Goal: Information Seeking & Learning: Learn about a topic

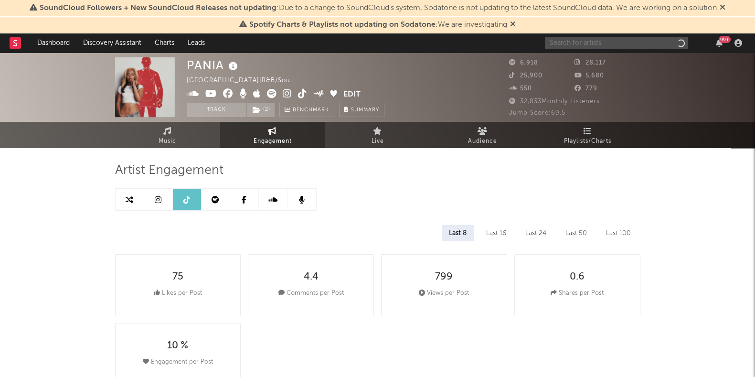
click at [656, 41] on input "text" at bounding box center [616, 43] width 143 height 12
select select "6m"
click at [597, 46] on input "text" at bounding box center [616, 43] width 143 height 12
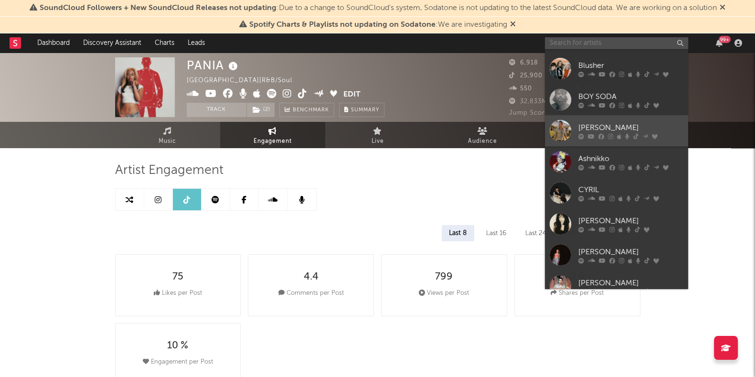
scroll to position [88, 0]
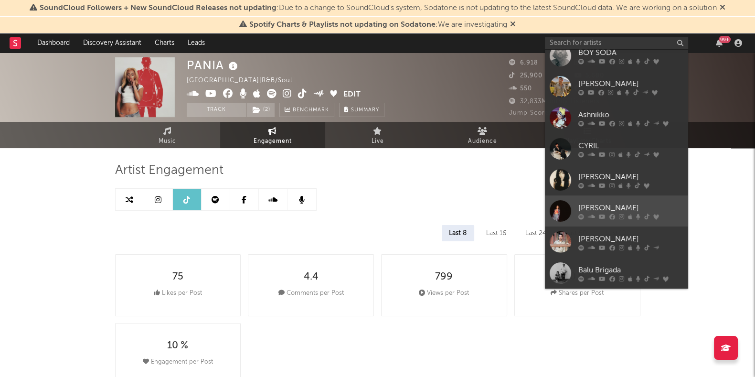
click at [612, 202] on link "[PERSON_NAME]" at bounding box center [616, 210] width 143 height 31
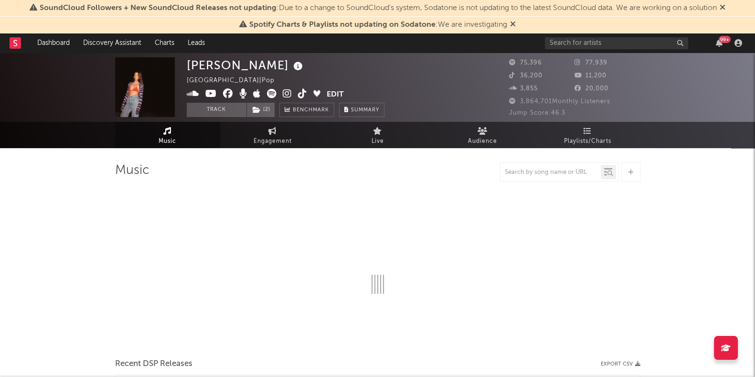
select select "6m"
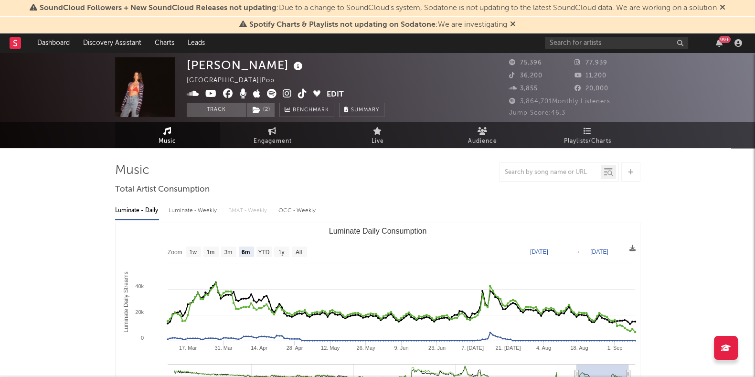
select select "6m"
click at [292, 134] on link "Engagement" at bounding box center [272, 135] width 105 height 26
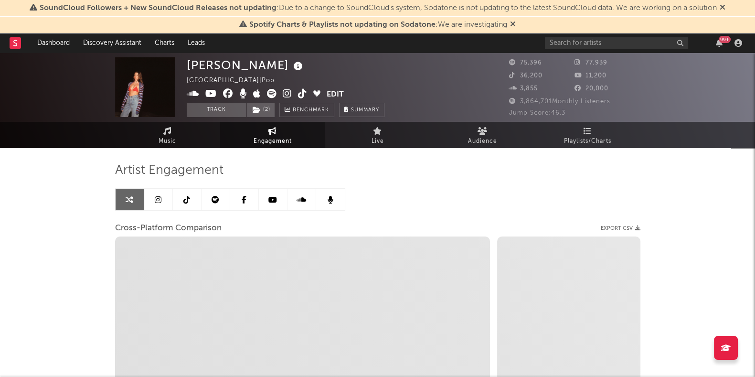
select select "1w"
click at [164, 200] on link at bounding box center [158, 199] width 29 height 21
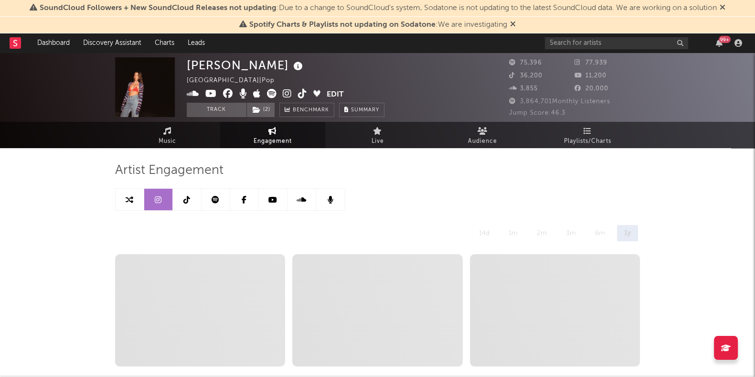
click at [143, 197] on link at bounding box center [130, 199] width 29 height 21
select select "1w"
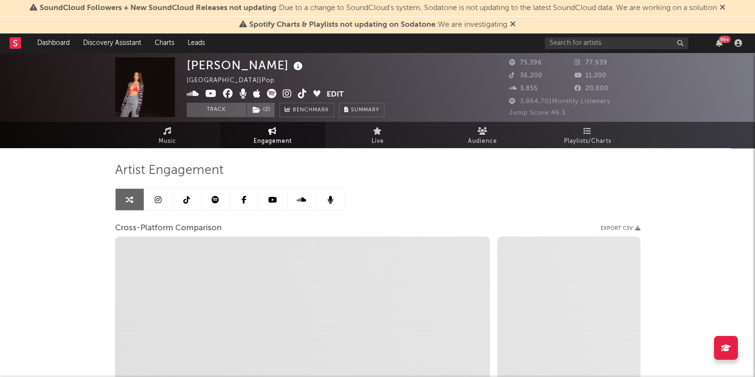
select select "1m"
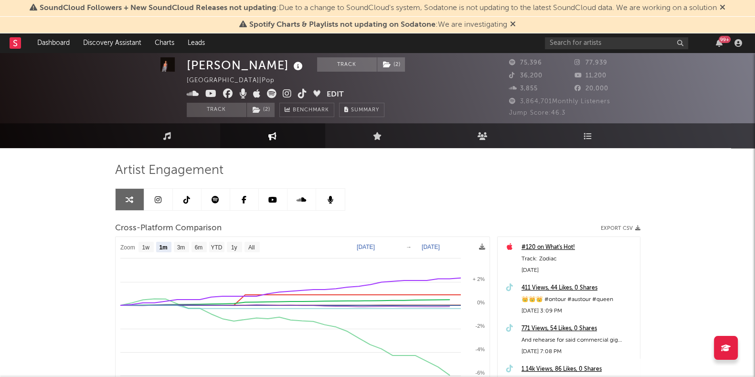
scroll to position [119, 0]
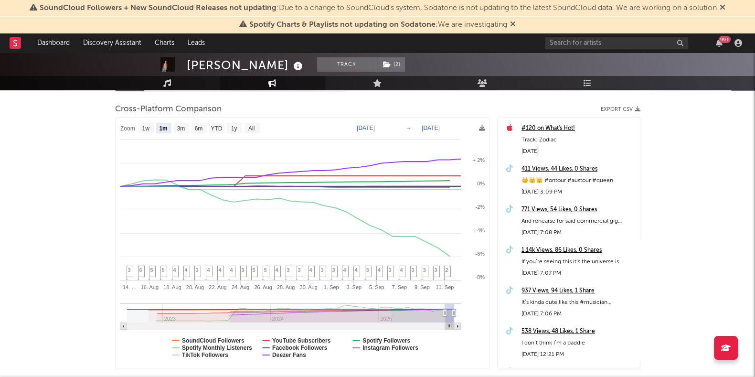
click at [373, 126] on text "[DATE]" at bounding box center [366, 128] width 18 height 7
click at [395, 128] on input "[DATE]" at bounding box center [373, 128] width 44 height 10
type input "[DATE]"
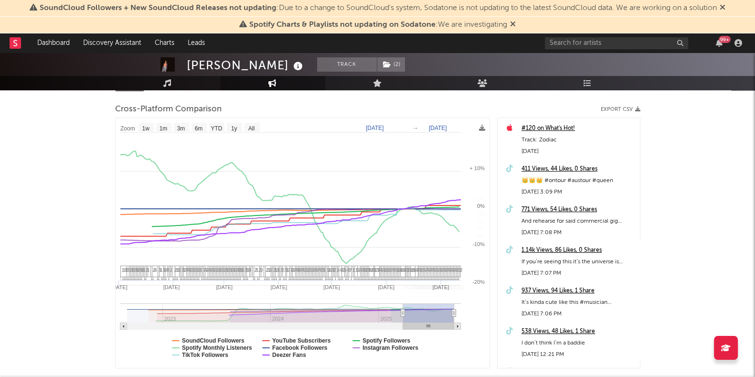
select select "1w"
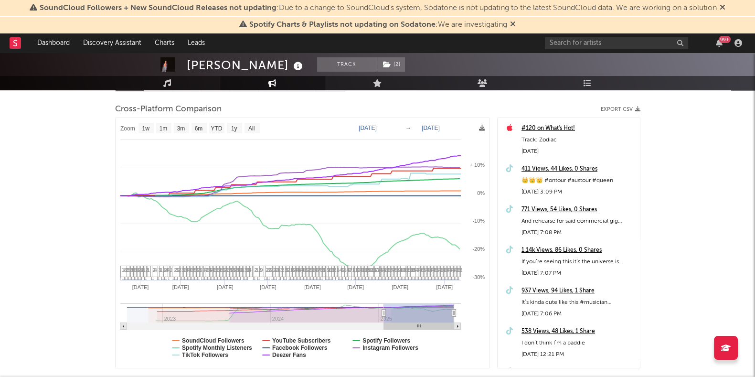
click at [707, 230] on div "[PERSON_NAME] Track ( 2 ) [GEOGRAPHIC_DATA] | Pop Edit Track ( 2 ) Benchmark Su…" at bounding box center [377, 184] width 755 height 501
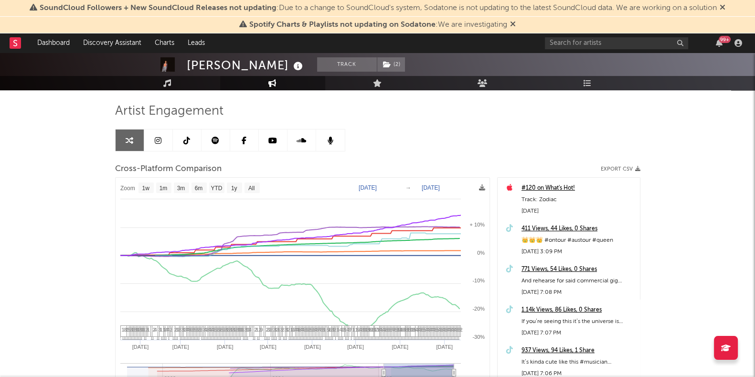
scroll to position [177, 0]
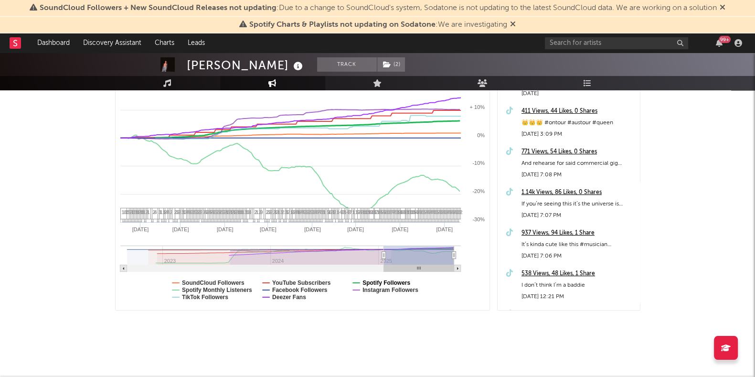
click at [365, 283] on text "Spotify Followers" at bounding box center [387, 282] width 48 height 7
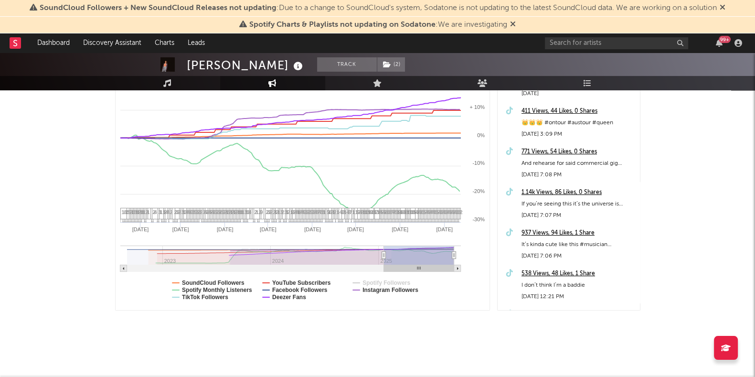
select select "1w"
click at [232, 288] on text "Spotify Monthly Listeners" at bounding box center [217, 290] width 70 height 7
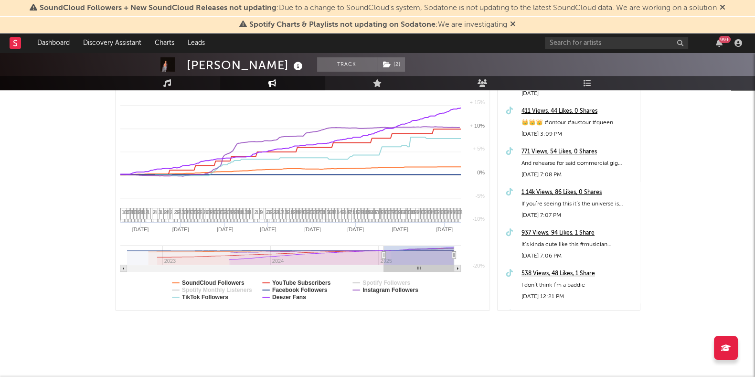
select select "1w"
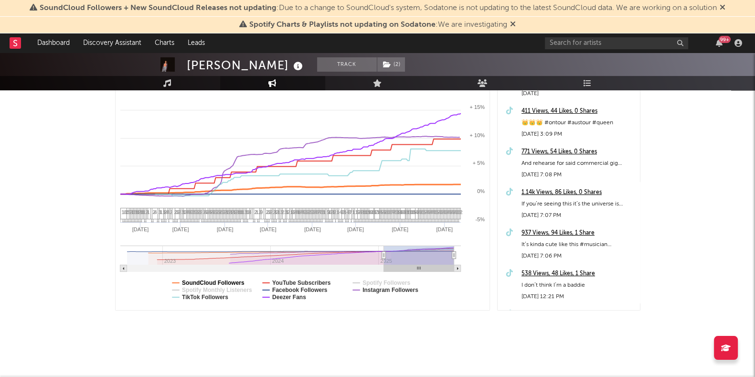
click at [187, 280] on text "SoundCloud Followers" at bounding box center [213, 282] width 63 height 7
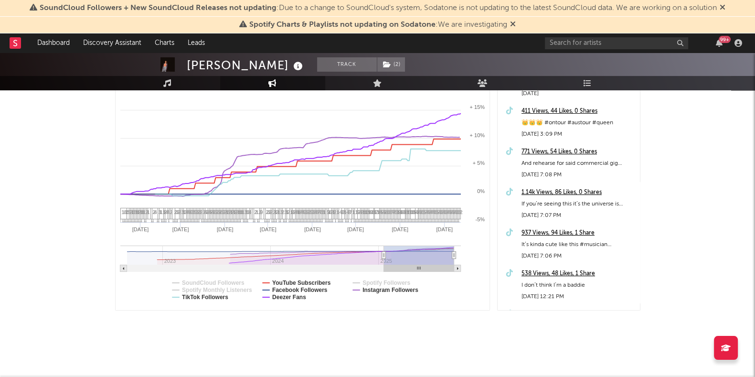
select select "1w"
click at [298, 297] on text "Deezer Fans" at bounding box center [289, 297] width 34 height 7
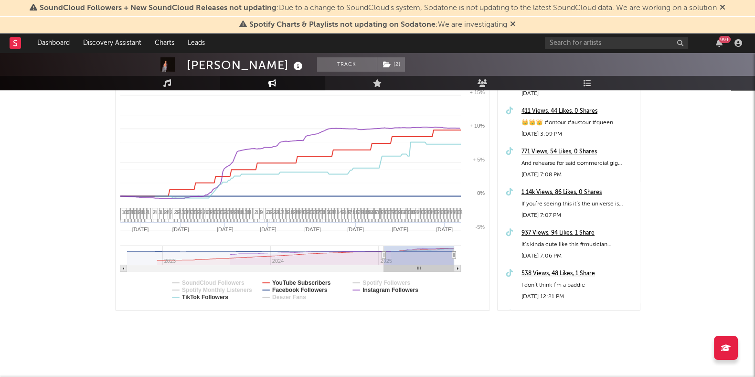
select select "1w"
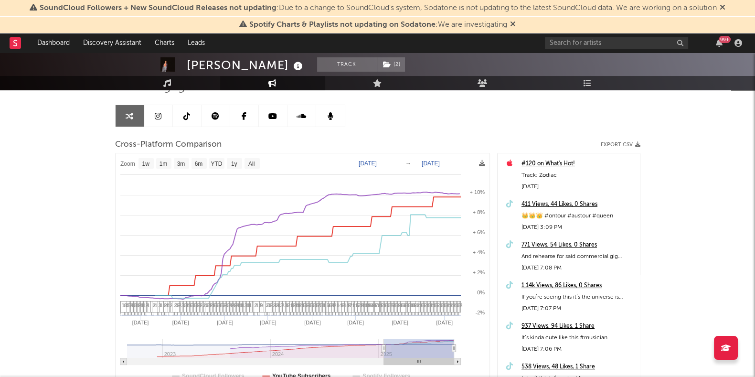
scroll to position [57, 0]
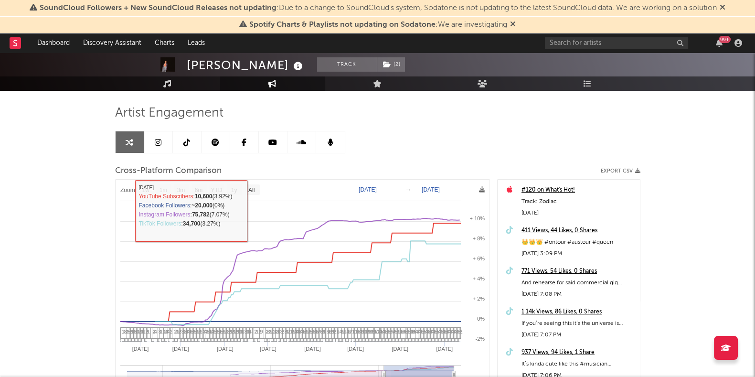
click at [160, 139] on icon at bounding box center [158, 143] width 7 height 8
select select "6m"
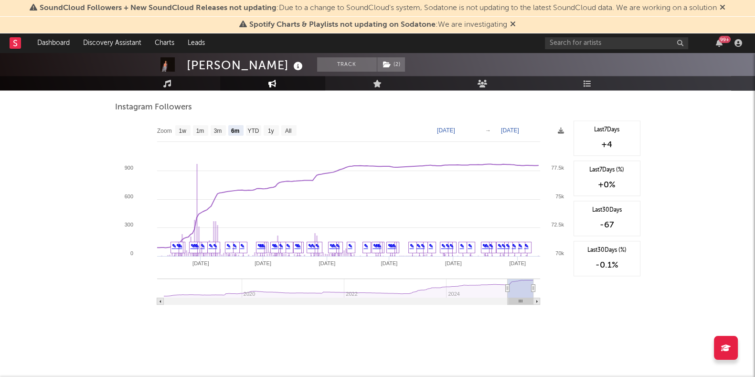
scroll to position [1409, 0]
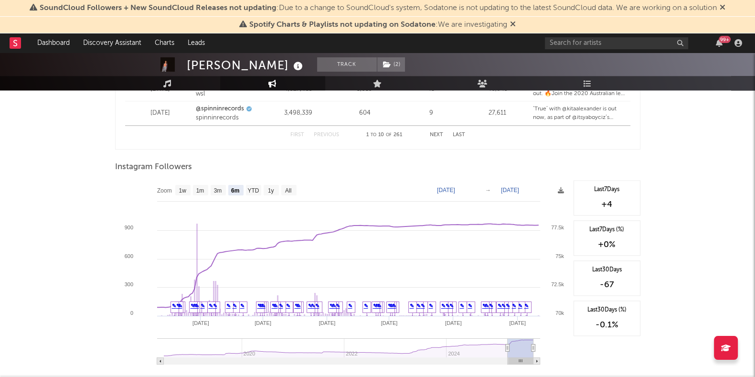
type input "[DATE]"
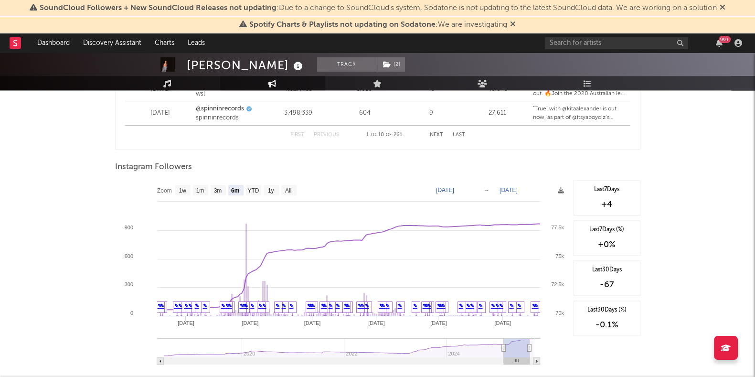
type input "[DATE]"
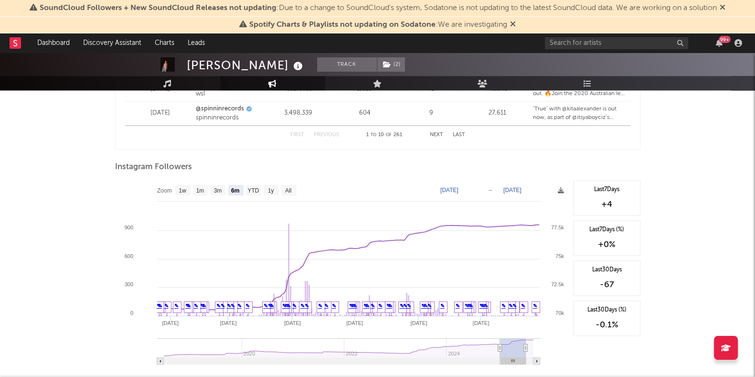
type input "[DATE]"
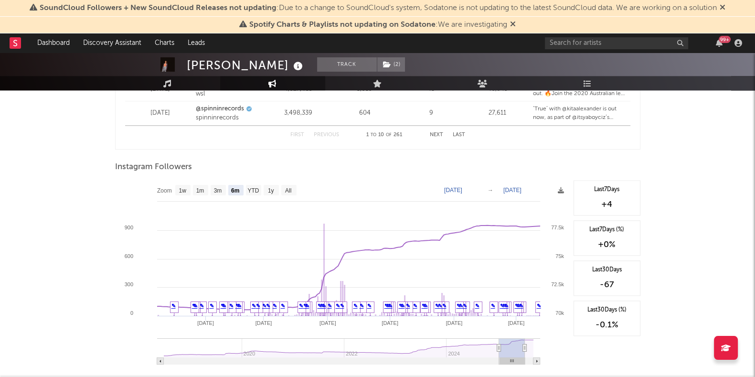
type input "[DATE]"
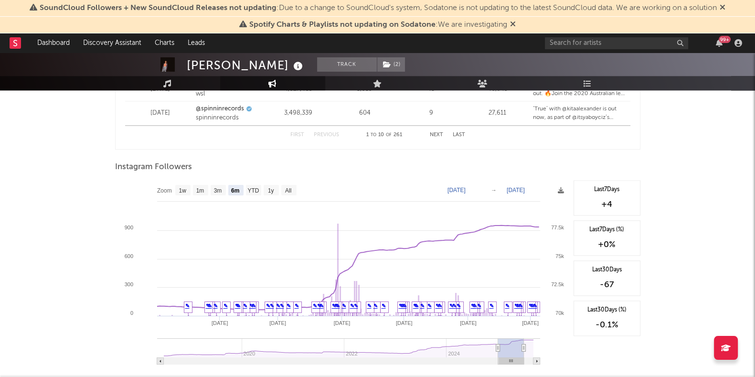
type input "[DATE]"
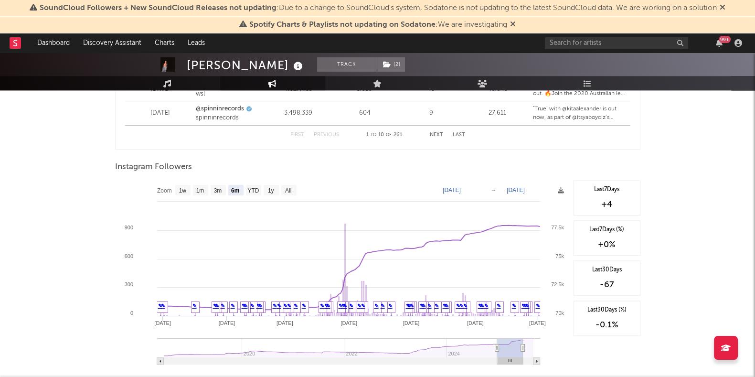
type input "[DATE]"
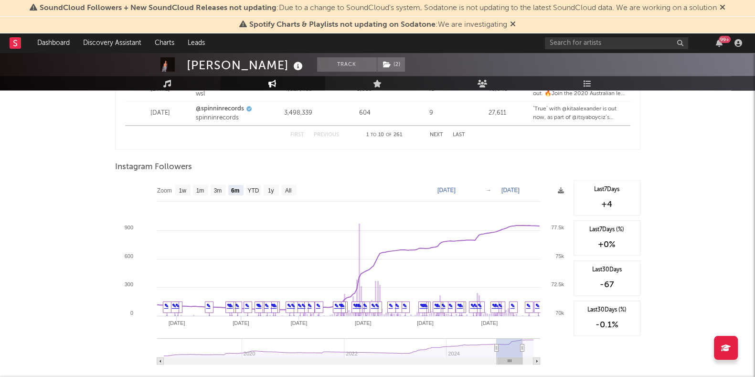
drag, startPoint x: 509, startPoint y: 346, endPoint x: 499, endPoint y: 344, distance: 9.7
click at [499, 344] on rect at bounding box center [510, 347] width 26 height 19
click at [456, 187] on text "[DATE]" at bounding box center [446, 190] width 18 height 7
click at [475, 188] on input "[DATE]" at bounding box center [453, 190] width 44 height 10
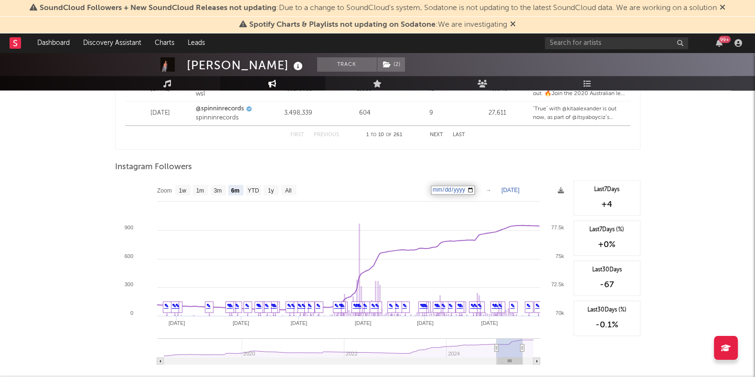
type input "[DATE]"
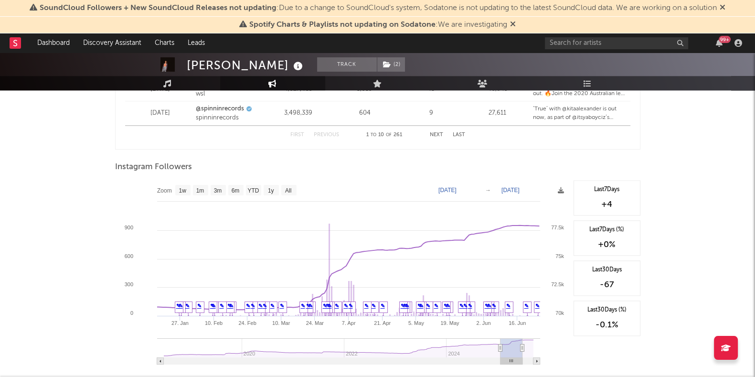
click at [520, 188] on text "[DATE]" at bounding box center [510, 190] width 18 height 7
click at [539, 187] on input "[DATE]" at bounding box center [516, 190] width 44 height 10
type input "[DATE]"
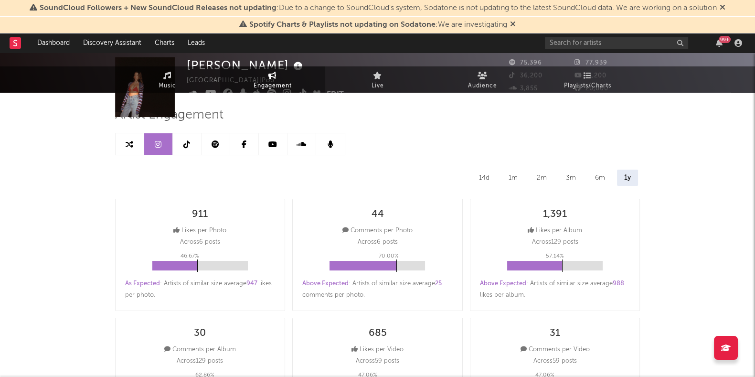
scroll to position [0, 0]
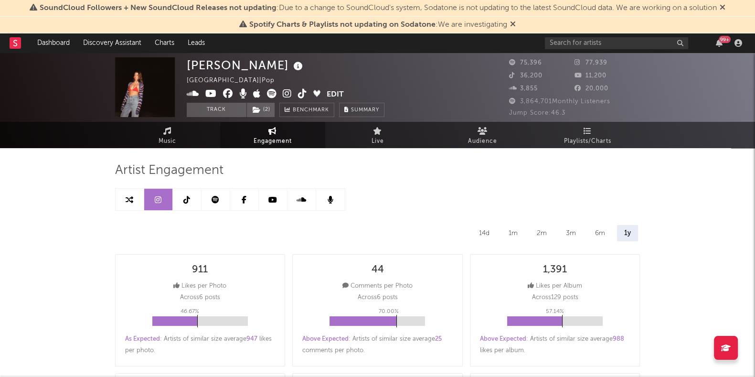
click at [187, 199] on icon at bounding box center [186, 200] width 7 height 8
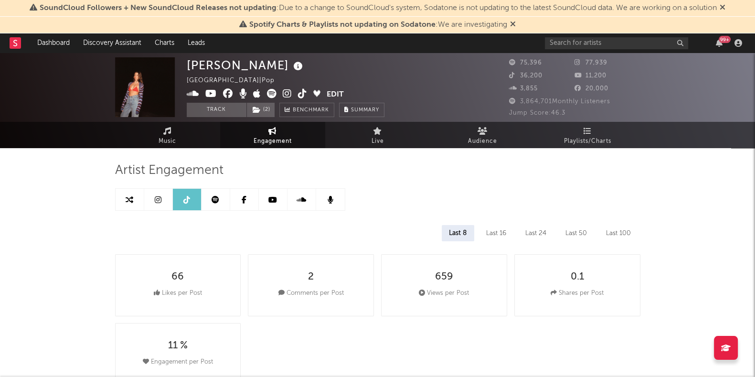
select select "6m"
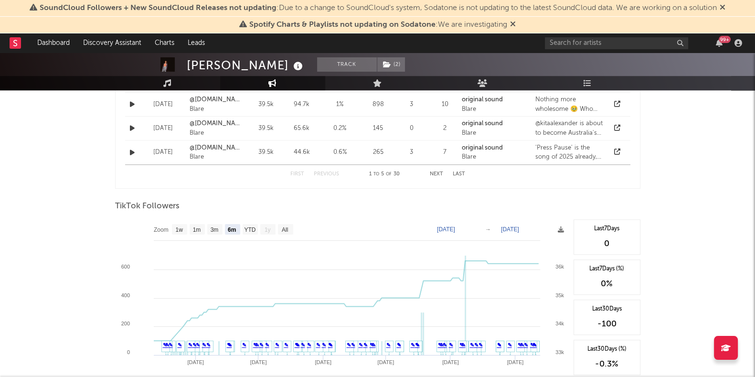
scroll to position [895, 0]
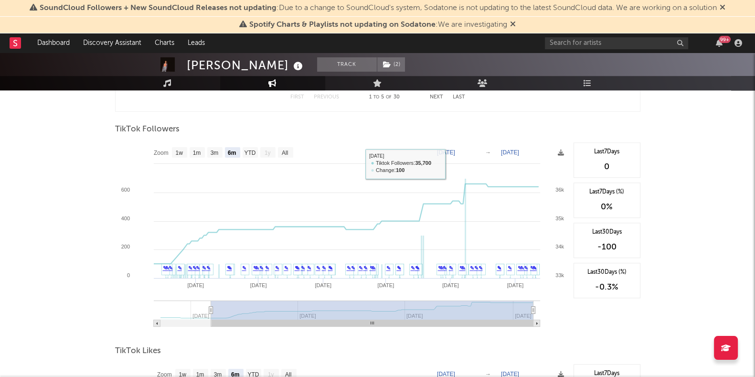
click at [455, 153] on text "[DATE]" at bounding box center [446, 152] width 18 height 7
click at [475, 150] on input "[DATE]" at bounding box center [452, 153] width 44 height 10
type input "[DATE]"
select select "All"
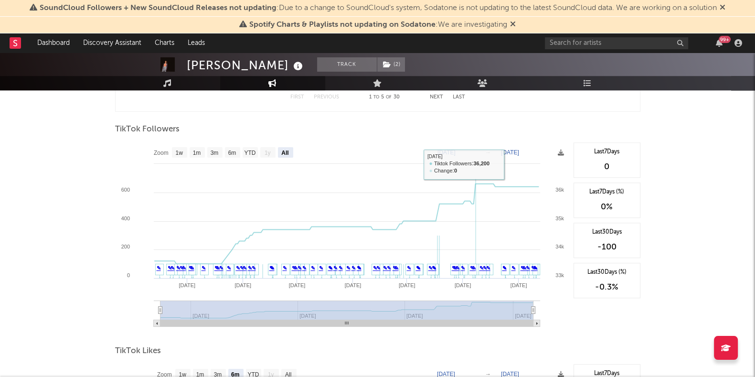
click at [519, 150] on text "[DATE]" at bounding box center [510, 152] width 18 height 7
click at [539, 151] on input "[DATE]" at bounding box center [516, 153] width 44 height 10
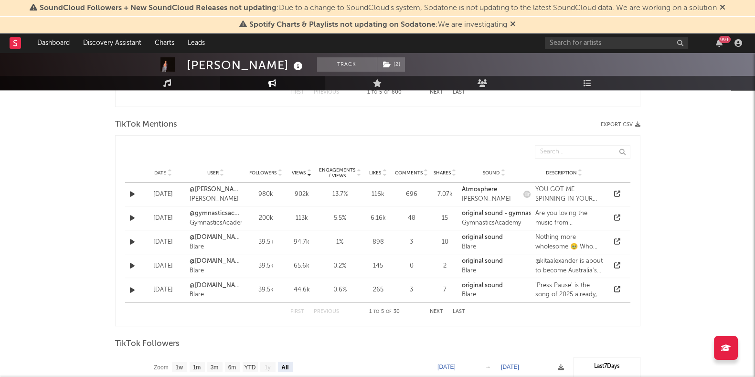
scroll to position [597, 0]
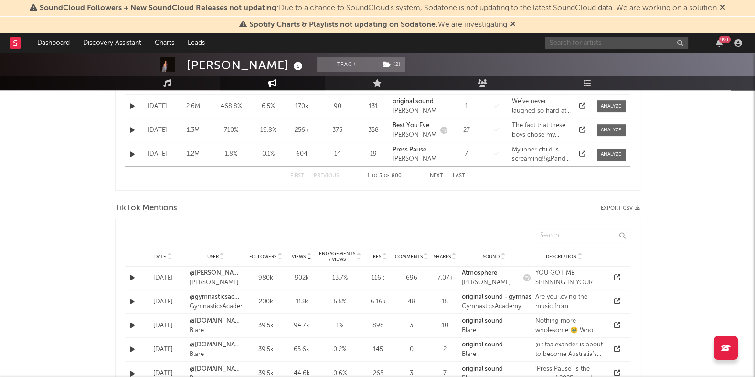
click at [619, 37] on input "text" at bounding box center [616, 43] width 143 height 12
click at [613, 41] on input "text" at bounding box center [616, 43] width 143 height 12
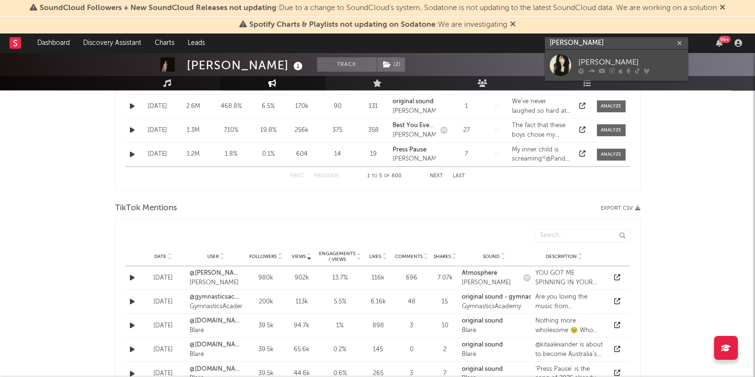
type input "[PERSON_NAME]"
click at [613, 59] on div "[PERSON_NAME]" at bounding box center [630, 61] width 105 height 11
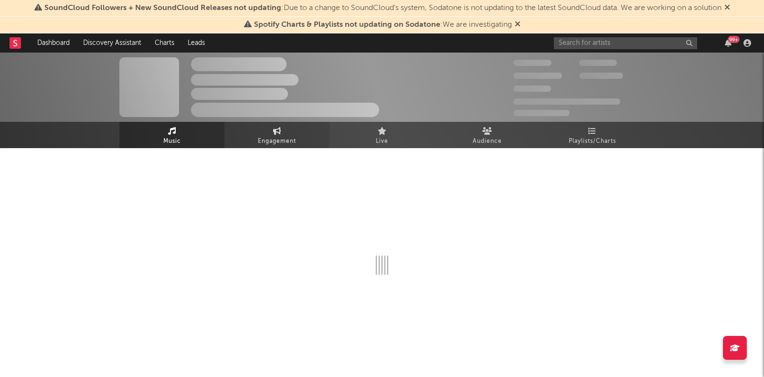
click at [288, 136] on span "Engagement" at bounding box center [277, 141] width 38 height 11
select select "1w"
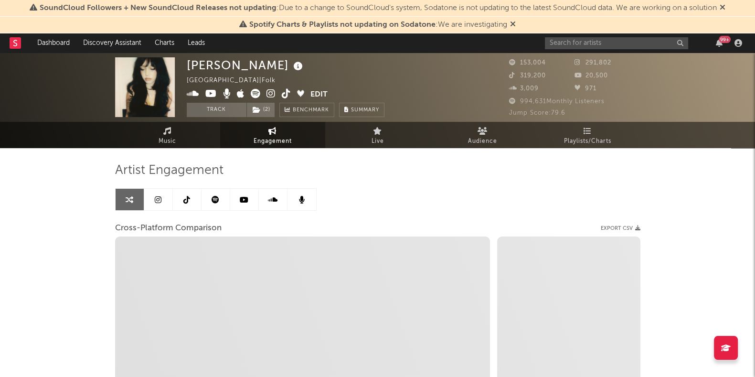
click at [164, 197] on link at bounding box center [158, 199] width 29 height 21
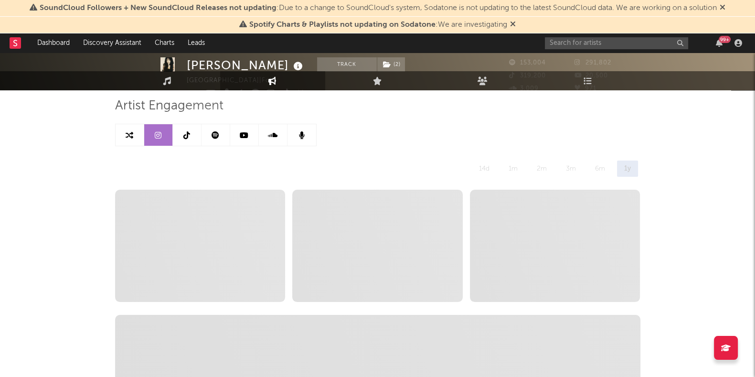
scroll to position [119, 0]
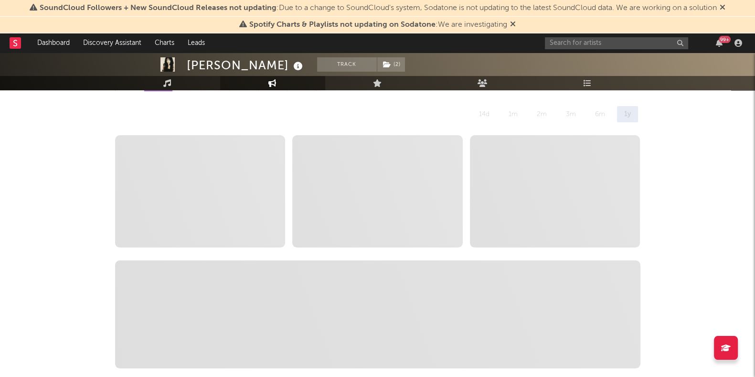
select select "6m"
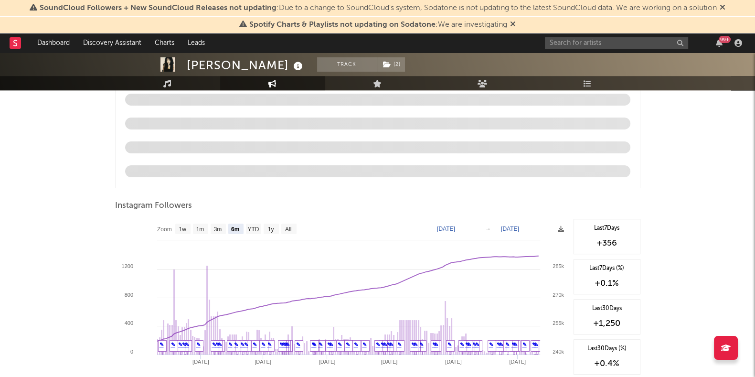
scroll to position [1015, 0]
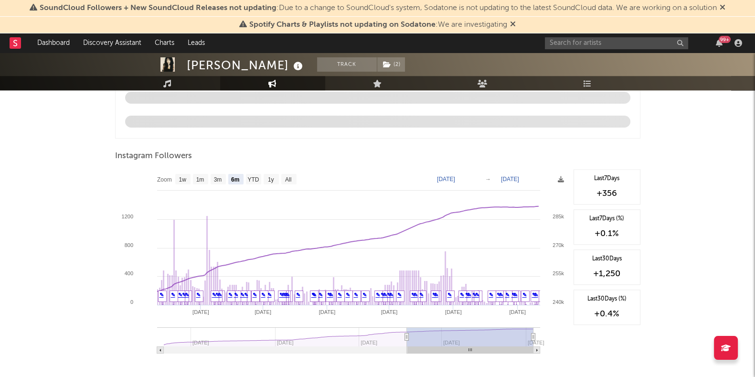
click at [455, 176] on text "[DATE]" at bounding box center [446, 179] width 18 height 7
click at [475, 177] on input "[DATE]" at bounding box center [452, 179] width 44 height 10
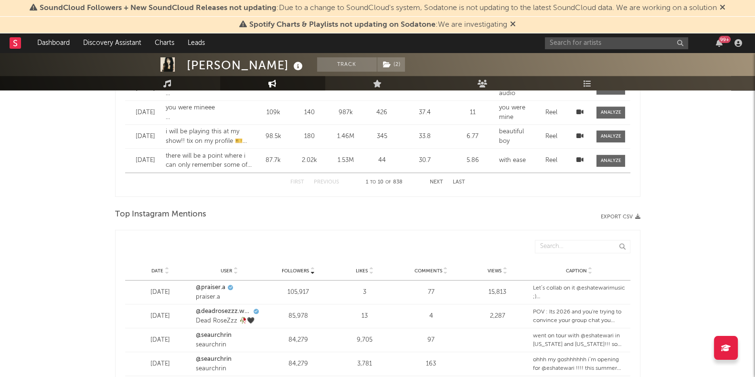
type input "[DATE]"
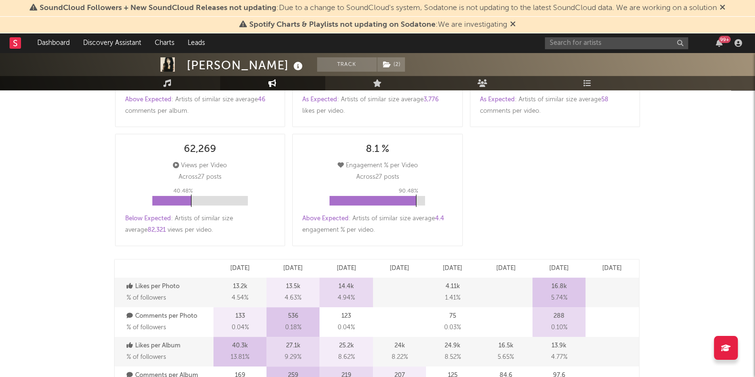
scroll to position [0, 0]
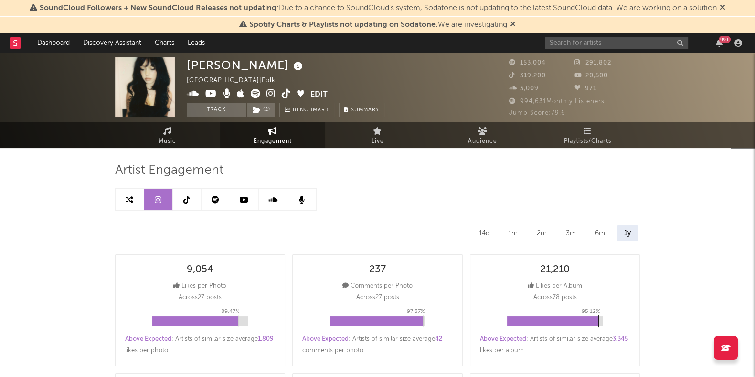
click at [185, 196] on icon at bounding box center [186, 200] width 7 height 8
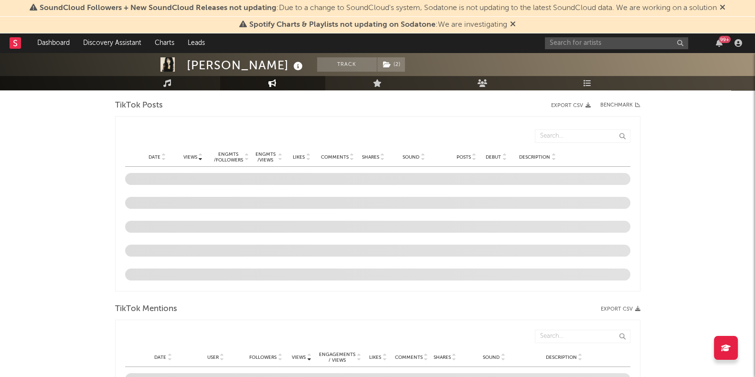
select select "6m"
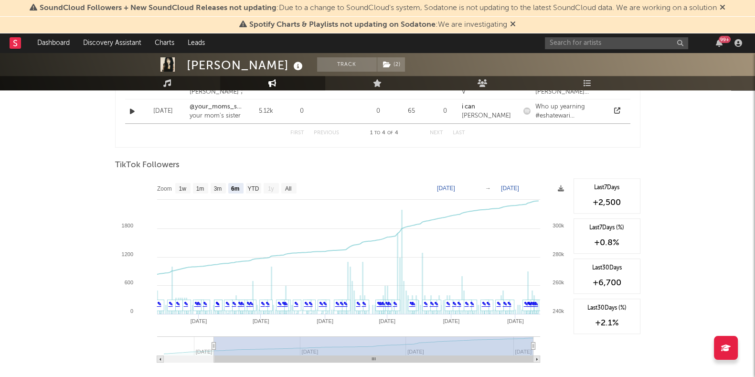
scroll to position [854, 0]
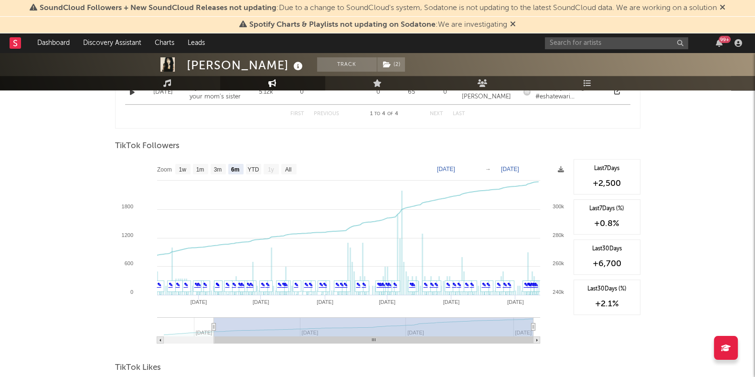
click at [455, 168] on text "[DATE]" at bounding box center [446, 169] width 18 height 7
click at [475, 168] on input "[DATE]" at bounding box center [452, 169] width 44 height 10
type input "[DATE]"
select select "All"
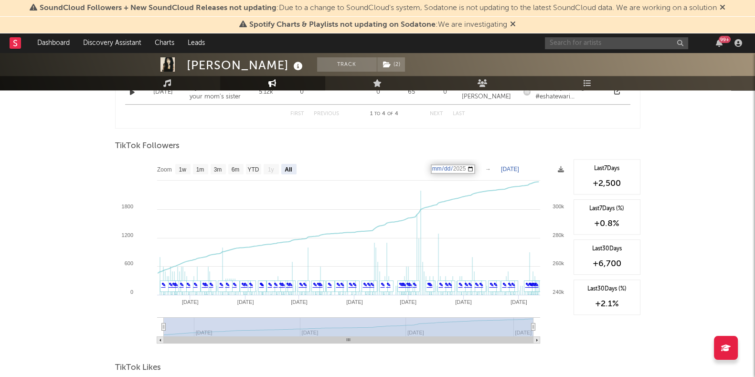
click at [583, 41] on input "text" at bounding box center [616, 43] width 143 height 12
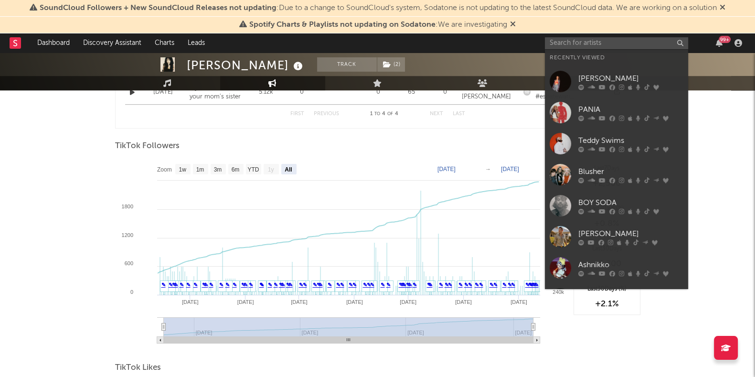
click at [593, 117] on icon at bounding box center [591, 118] width 7 height 6
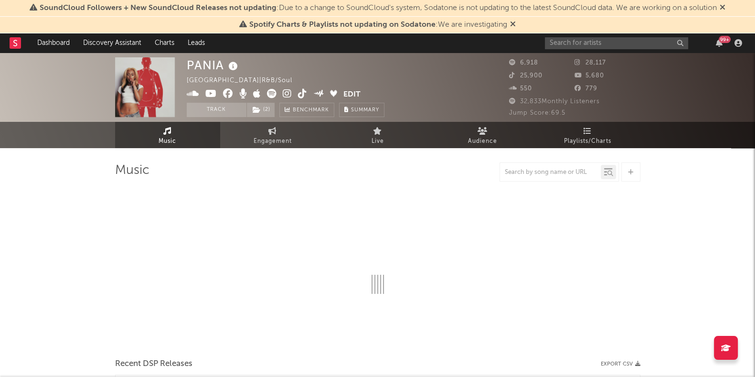
select select "6m"
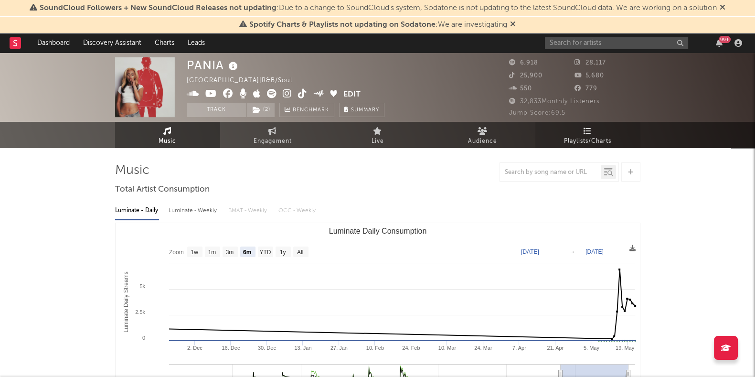
click at [605, 131] on link "Playlists/Charts" at bounding box center [587, 135] width 105 height 26
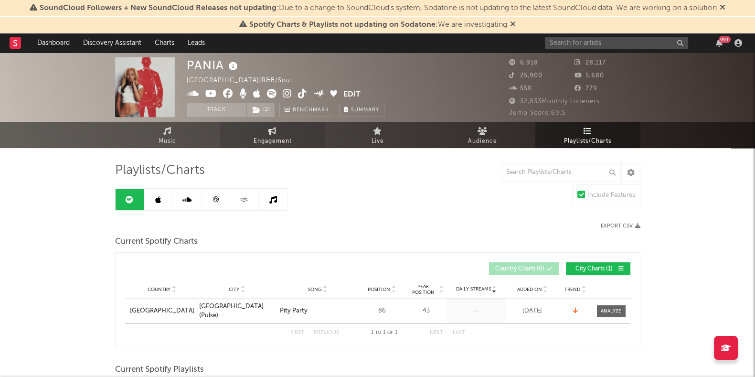
click at [261, 147] on link "Engagement" at bounding box center [272, 135] width 105 height 26
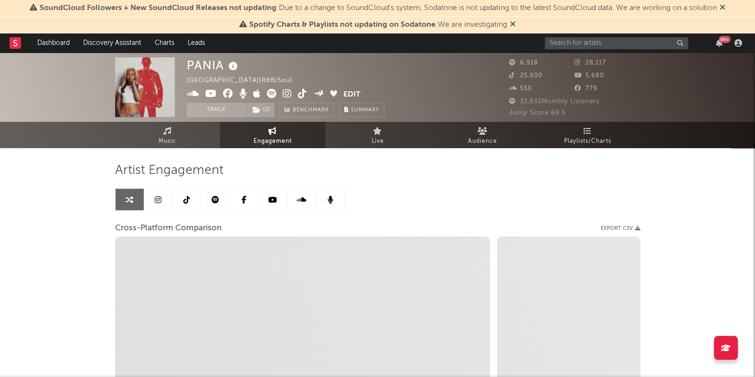
select select "1w"
click at [158, 196] on icon at bounding box center [158, 200] width 7 height 8
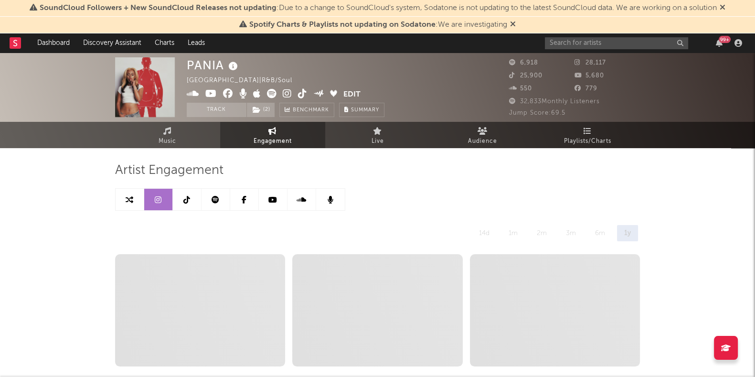
select select "6m"
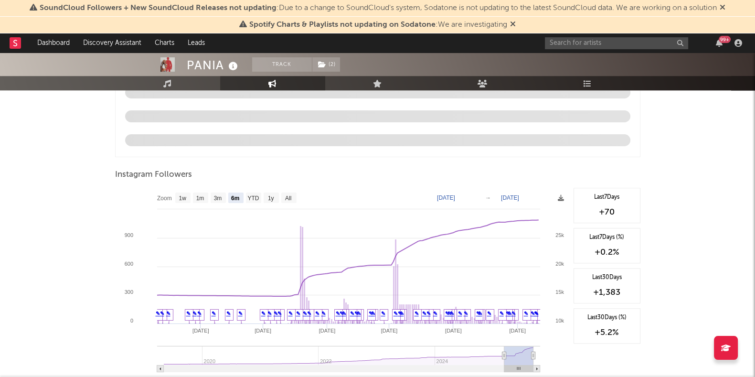
scroll to position [1015, 0]
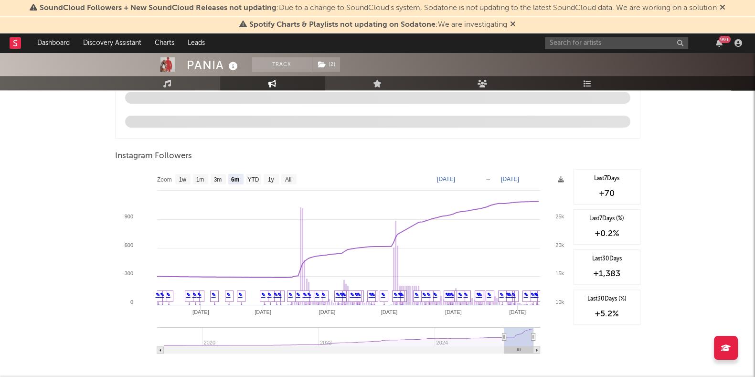
click at [455, 176] on text "[DATE]" at bounding box center [446, 179] width 18 height 7
click at [475, 176] on input "[DATE]" at bounding box center [452, 179] width 44 height 10
type input "[DATE]"
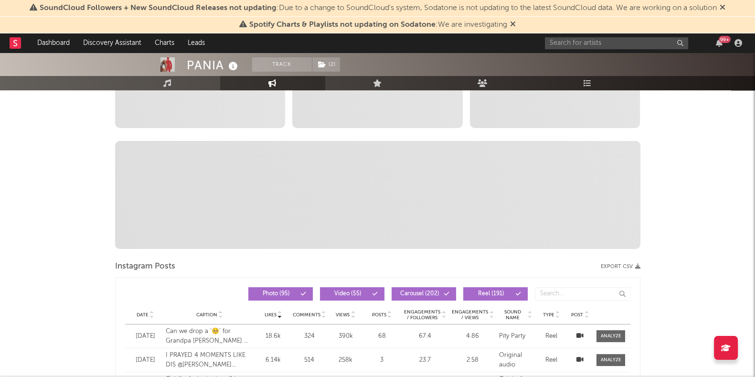
scroll to position [0, 0]
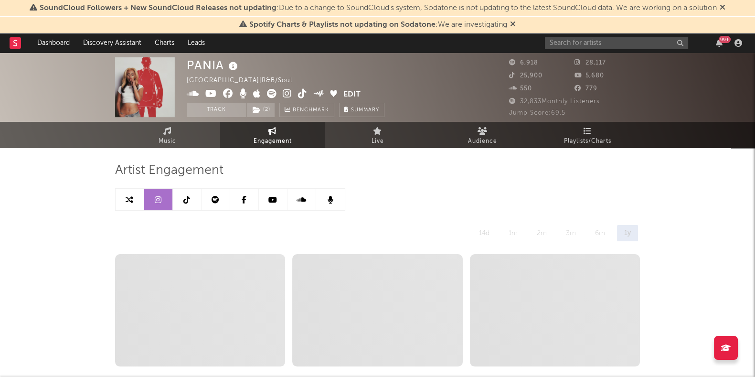
click at [192, 200] on link at bounding box center [187, 199] width 29 height 21
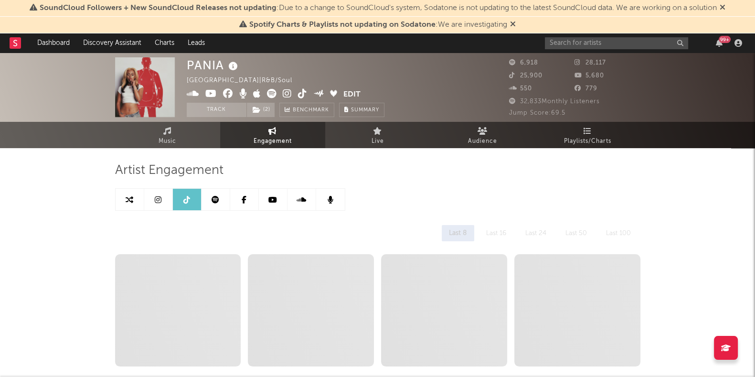
select select "6m"
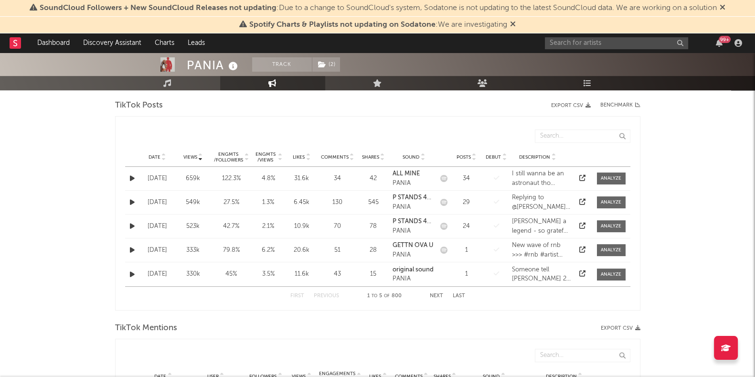
scroll to position [895, 0]
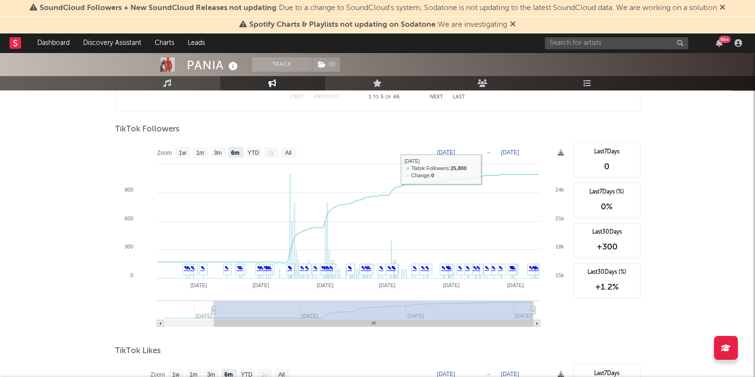
click at [455, 149] on text "[DATE]" at bounding box center [446, 152] width 18 height 7
click at [475, 150] on input "[DATE]" at bounding box center [452, 153] width 44 height 10
type input "[DATE]"
select select "All"
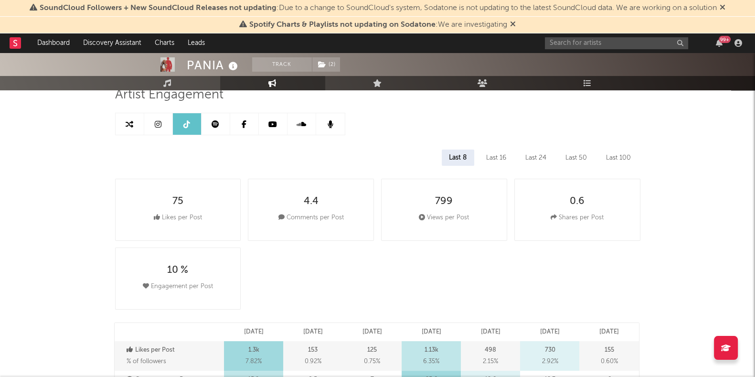
scroll to position [0, 0]
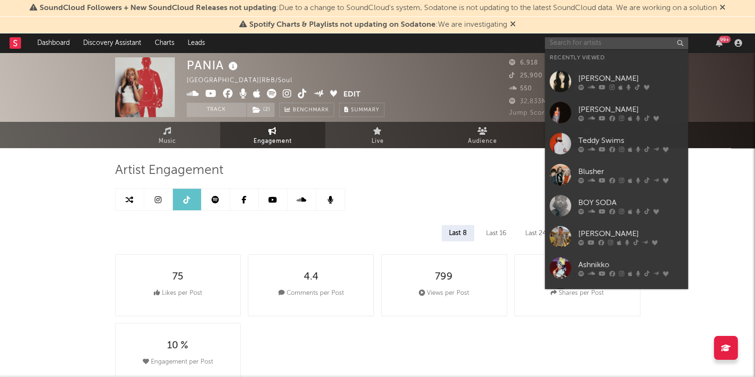
click at [596, 42] on input "text" at bounding box center [616, 43] width 143 height 12
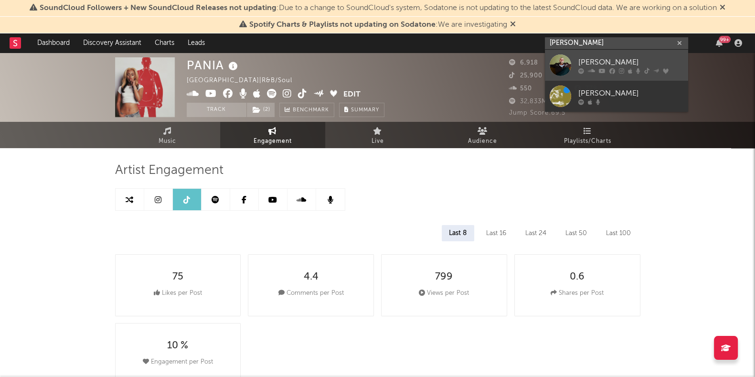
type input "[PERSON_NAME]"
click at [599, 66] on div "[PERSON_NAME]" at bounding box center [630, 61] width 105 height 11
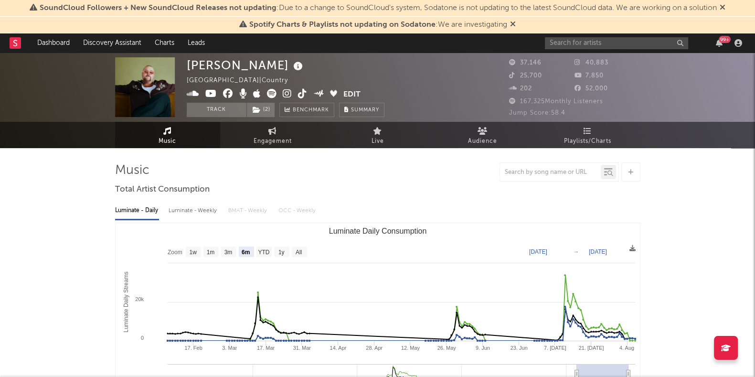
select select "6m"
click at [288, 137] on span "Engagement" at bounding box center [273, 141] width 38 height 11
select select "1w"
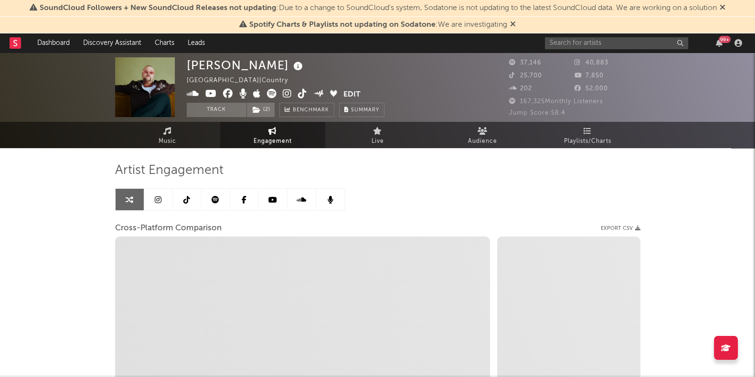
click at [165, 200] on link at bounding box center [158, 199] width 29 height 21
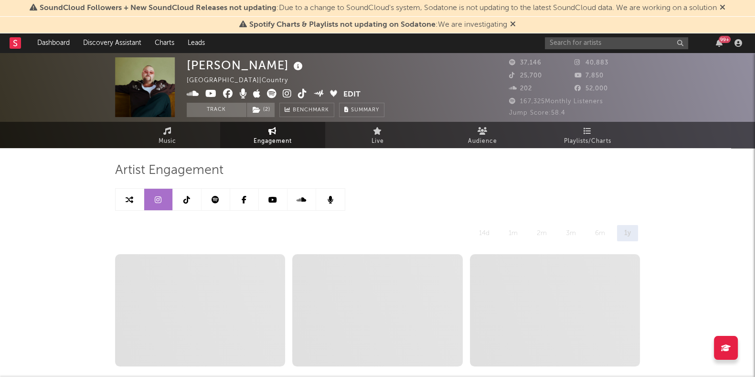
select select "6m"
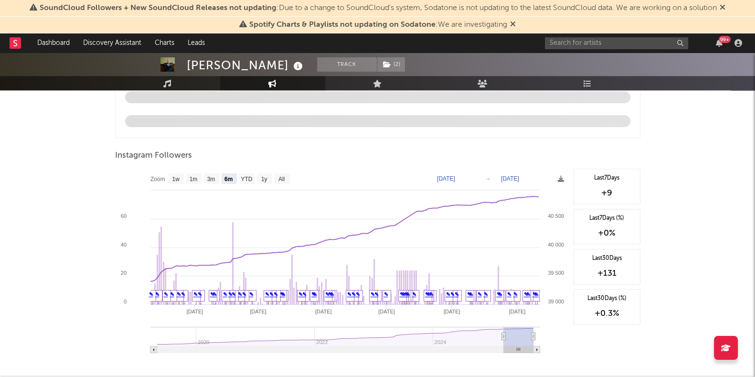
scroll to position [1004, 0]
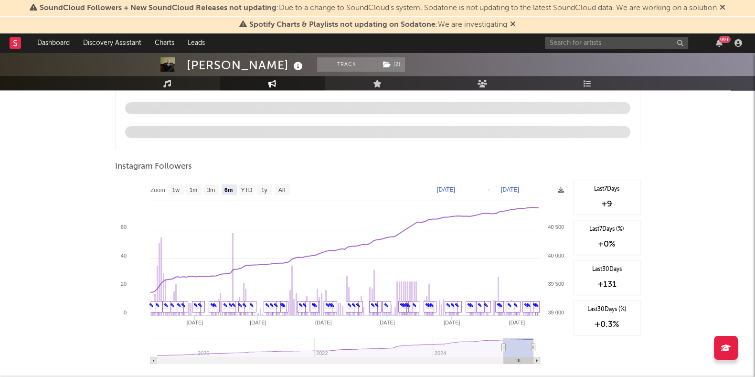
click at [455, 190] on text "[DATE]" at bounding box center [446, 189] width 18 height 7
click at [475, 190] on input "[DATE]" at bounding box center [452, 190] width 44 height 10
type input "[DATE]"
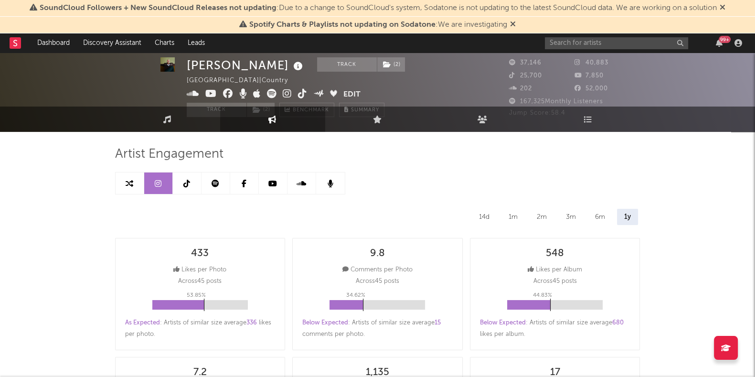
scroll to position [0, 0]
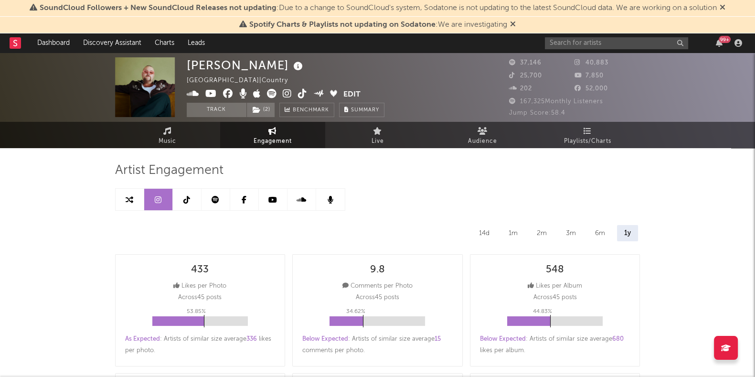
click at [199, 206] on link at bounding box center [187, 199] width 29 height 21
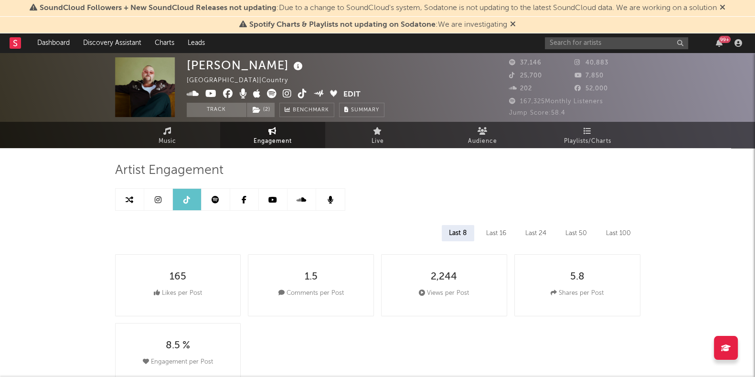
select select "6m"
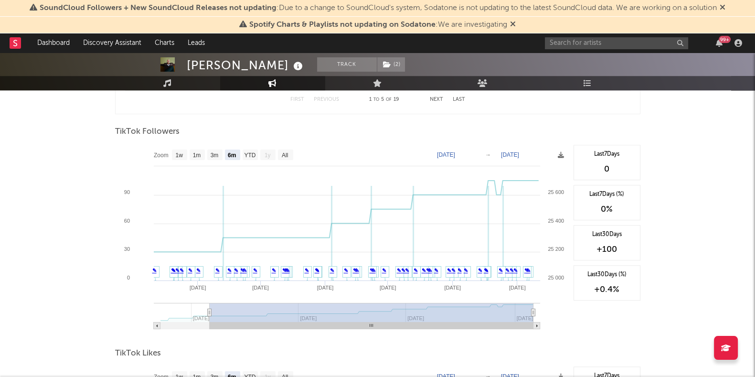
scroll to position [895, 0]
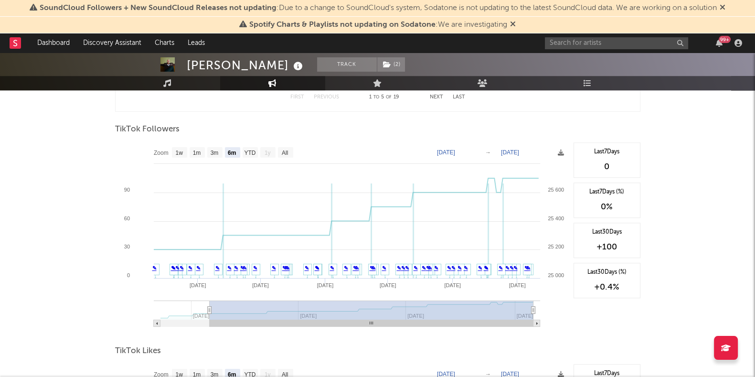
click at [455, 151] on text "[DATE]" at bounding box center [446, 152] width 18 height 7
click at [474, 149] on input "[DATE]" at bounding box center [452, 153] width 44 height 10
type input "[DATE]"
select select "All"
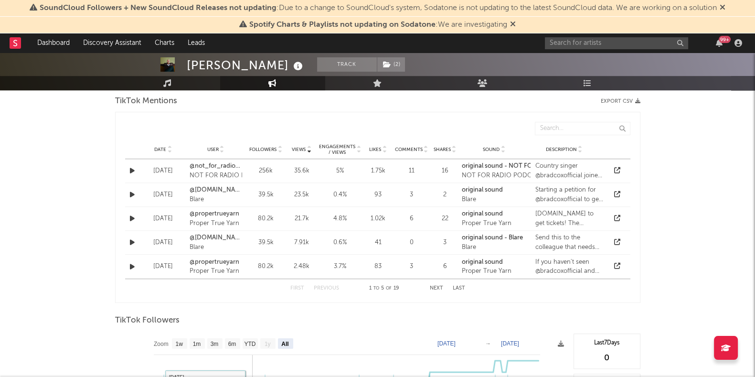
scroll to position [597, 0]
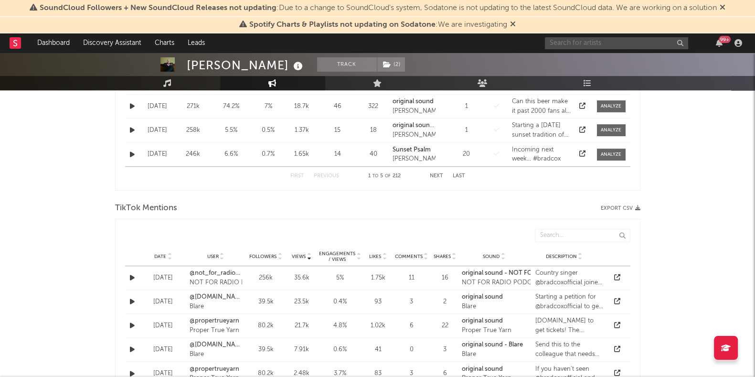
click at [566, 40] on input "text" at bounding box center [616, 43] width 143 height 12
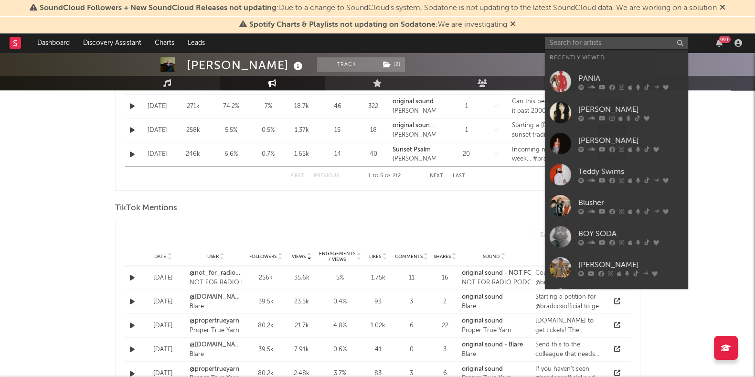
click at [617, 271] on icon at bounding box center [619, 273] width 4 height 6
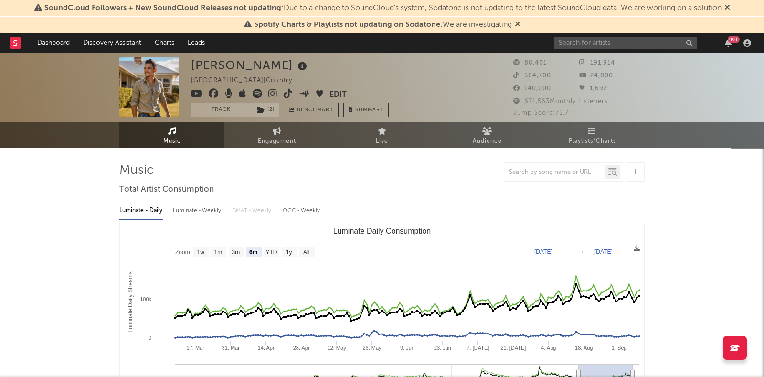
select select "6m"
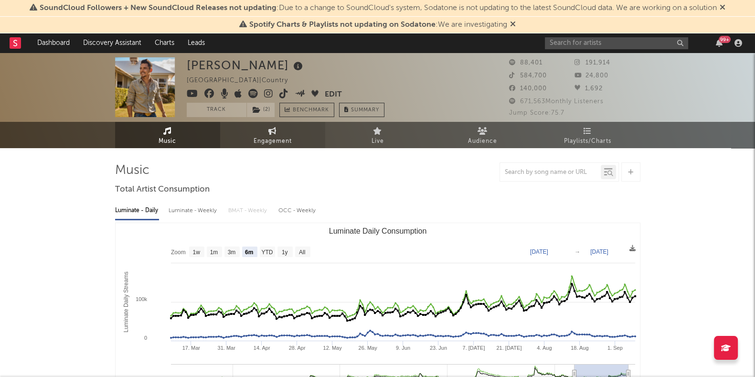
click at [273, 139] on span "Engagement" at bounding box center [273, 141] width 38 height 11
select select "1w"
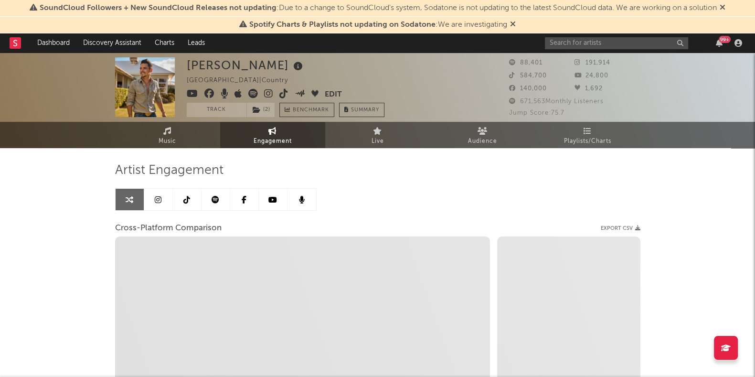
click at [163, 202] on link at bounding box center [158, 199] width 29 height 21
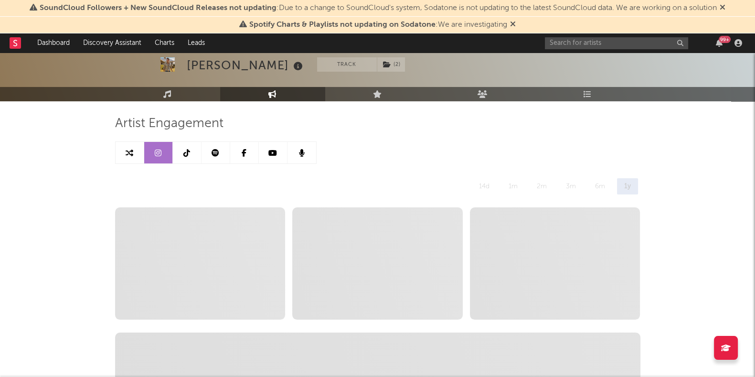
scroll to position [119, 0]
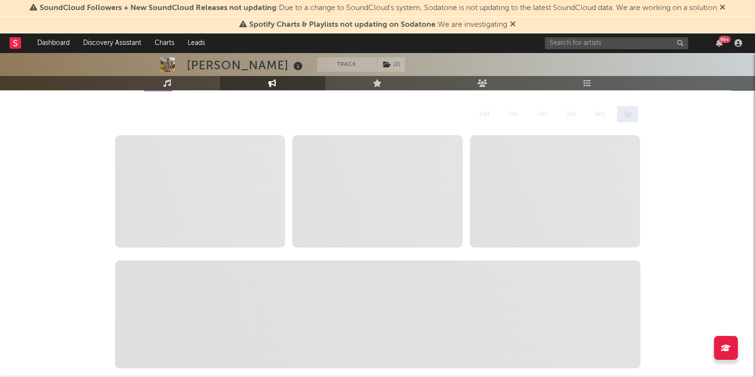
select select "6m"
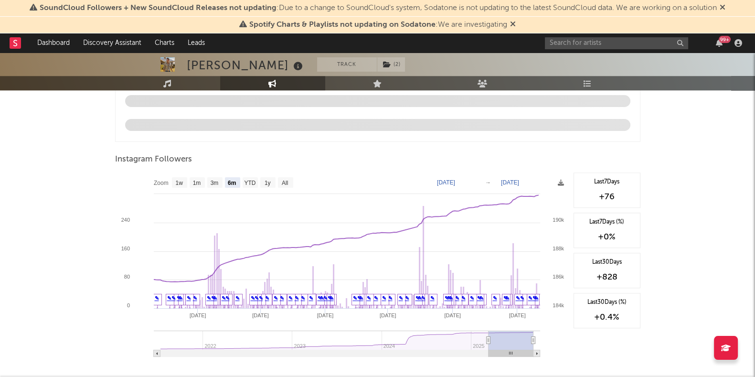
scroll to position [1015, 0]
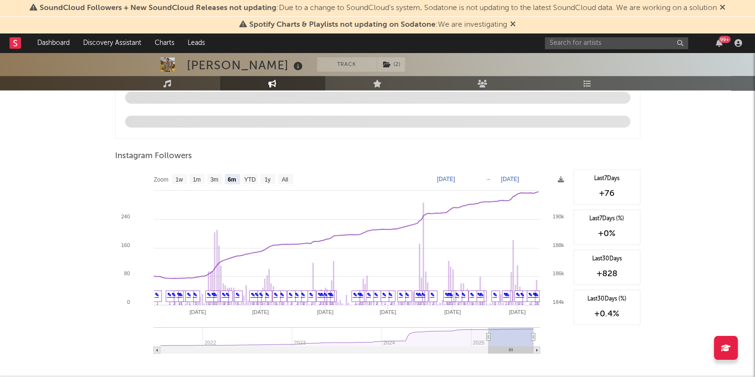
click at [455, 180] on text "[DATE]" at bounding box center [446, 179] width 18 height 7
click at [475, 180] on input "[DATE]" at bounding box center [452, 179] width 44 height 10
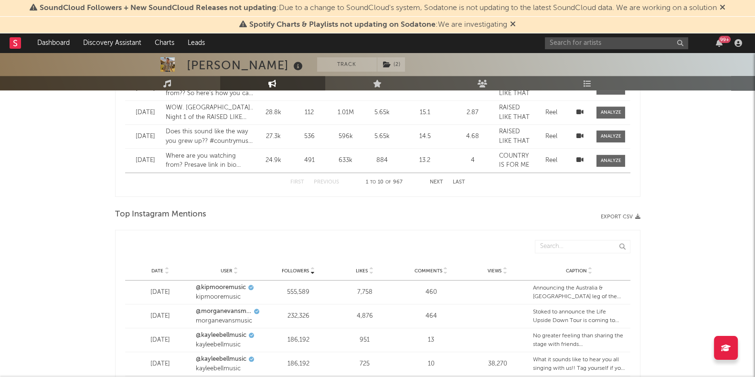
type input "[DATE]"
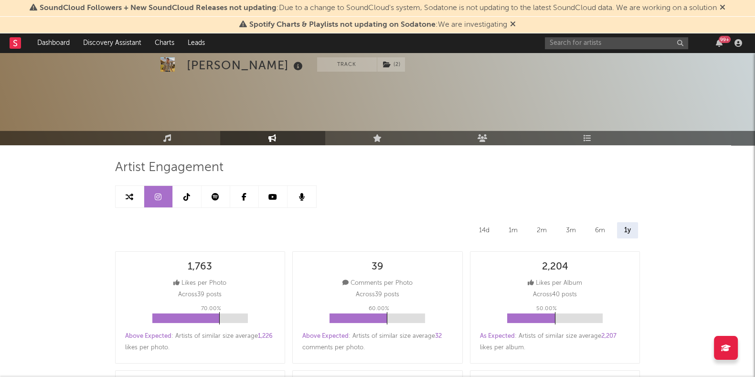
scroll to position [0, 0]
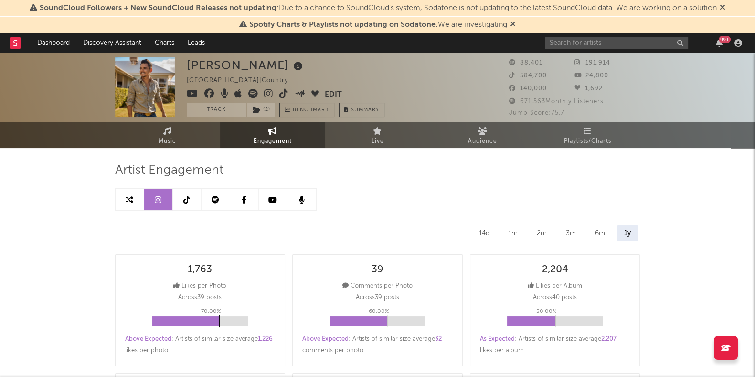
click at [188, 196] on icon at bounding box center [186, 200] width 7 height 8
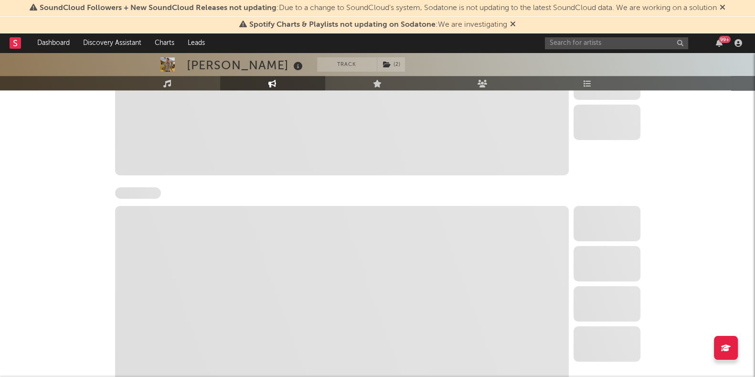
select select "6m"
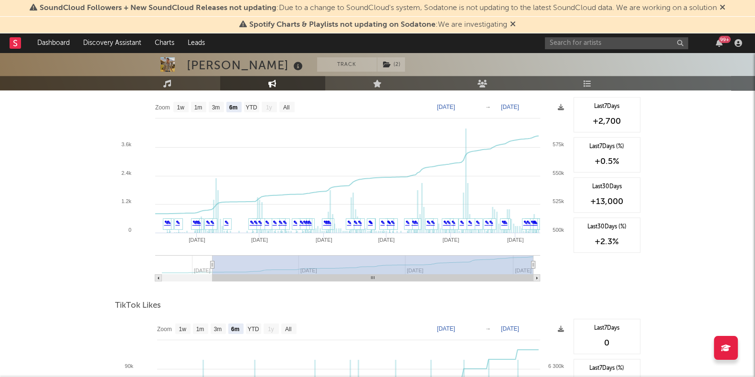
scroll to position [874, 0]
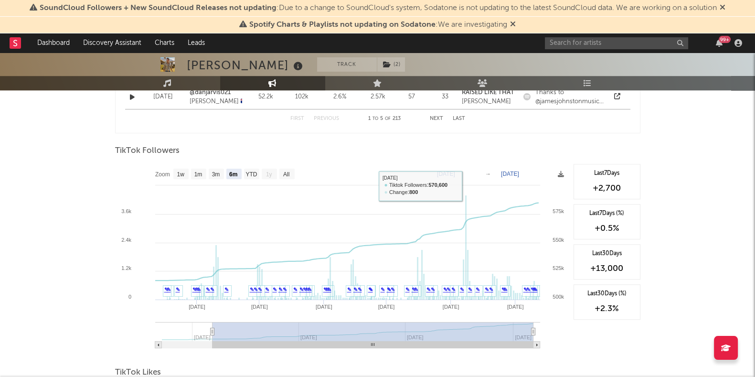
click at [455, 171] on text "[DATE]" at bounding box center [446, 174] width 18 height 7
click at [475, 172] on input "[DATE]" at bounding box center [452, 174] width 44 height 10
type input "[DATE]"
select select "All"
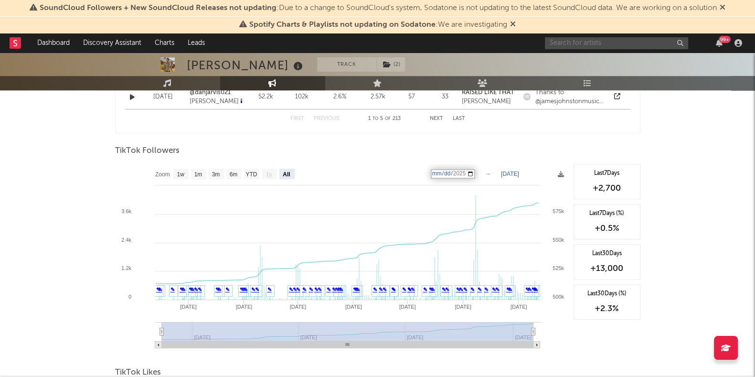
click at [577, 44] on input "text" at bounding box center [616, 43] width 143 height 12
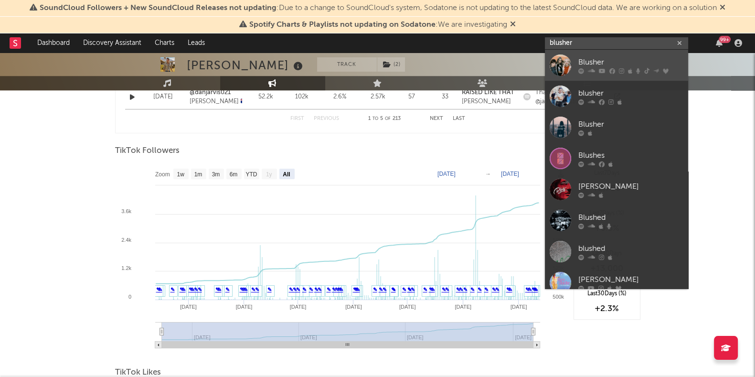
type input "blusher"
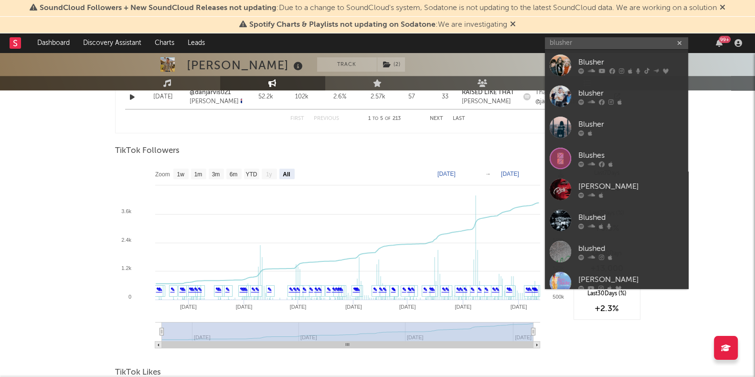
click at [628, 64] on div "Blusher" at bounding box center [630, 61] width 105 height 11
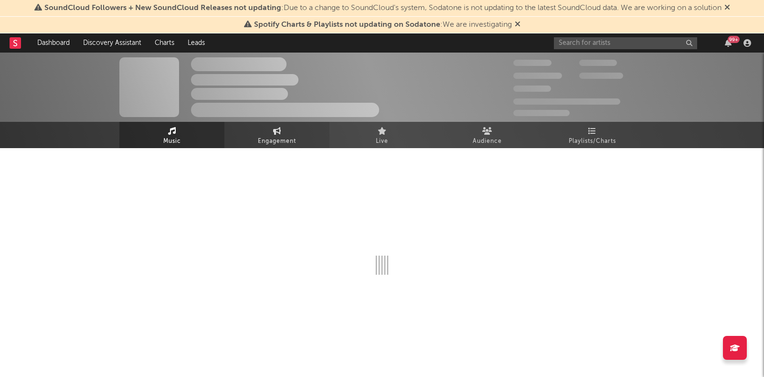
click at [280, 136] on span "Engagement" at bounding box center [277, 141] width 38 height 11
select select "1w"
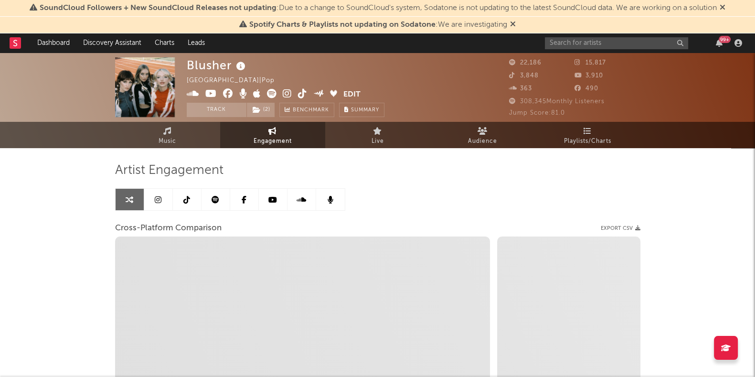
select select "1m"
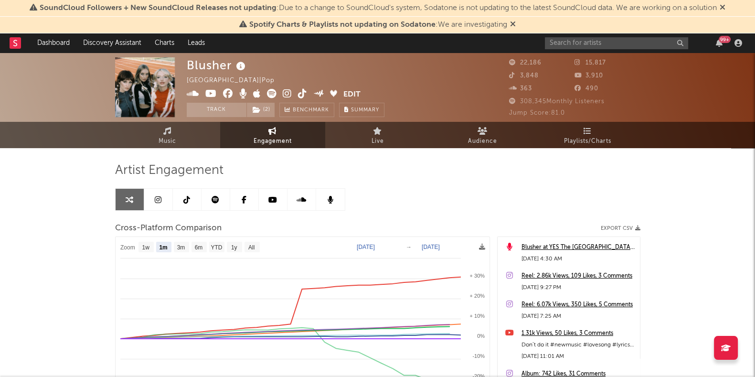
click at [163, 203] on link at bounding box center [158, 199] width 29 height 21
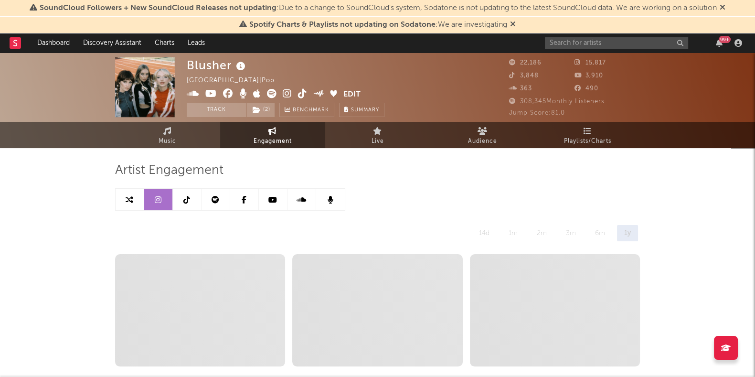
select select "6m"
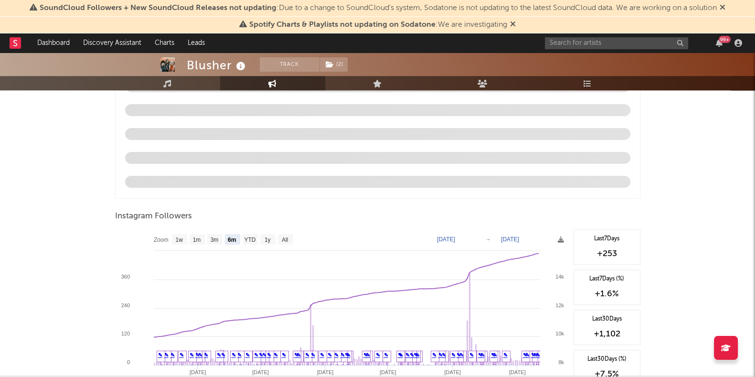
scroll to position [1015, 0]
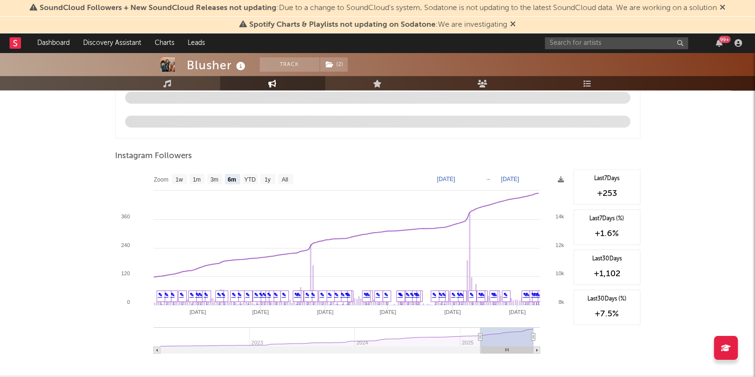
click at [455, 177] on text "[DATE]" at bounding box center [446, 179] width 18 height 7
click at [475, 178] on input "[DATE]" at bounding box center [452, 179] width 44 height 10
type input "[DATE]"
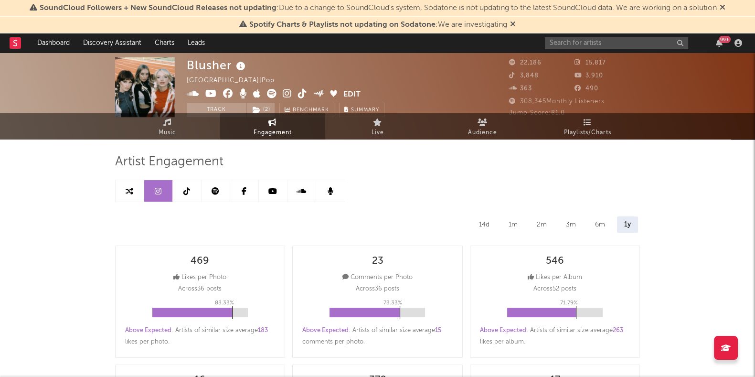
scroll to position [0, 0]
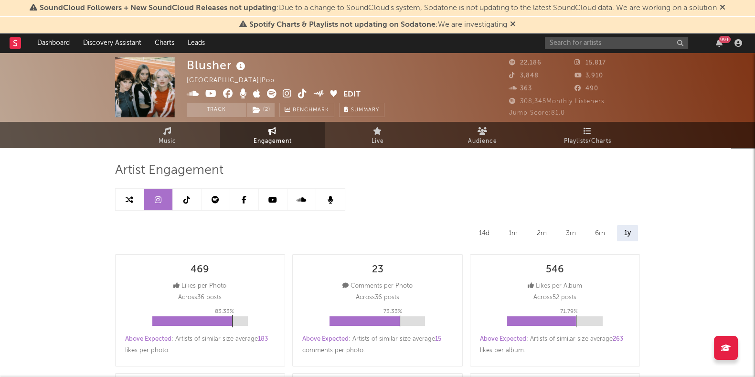
click at [186, 204] on link at bounding box center [187, 199] width 29 height 21
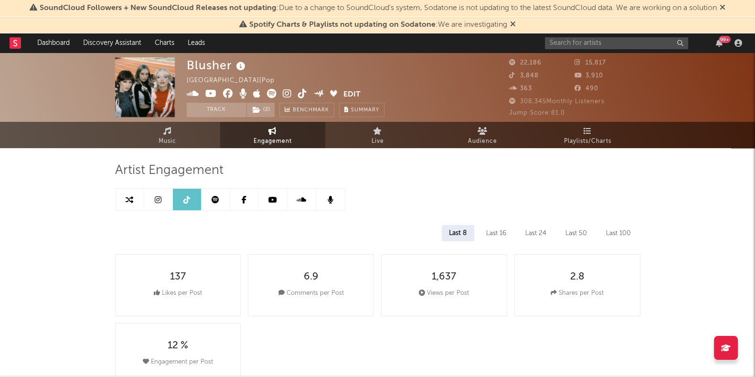
select select "6m"
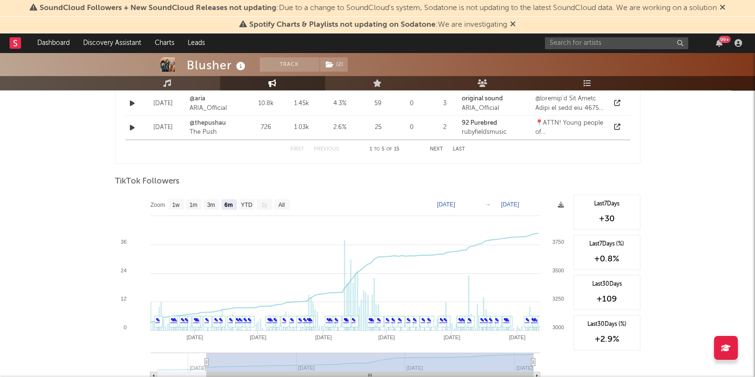
scroll to position [835, 0]
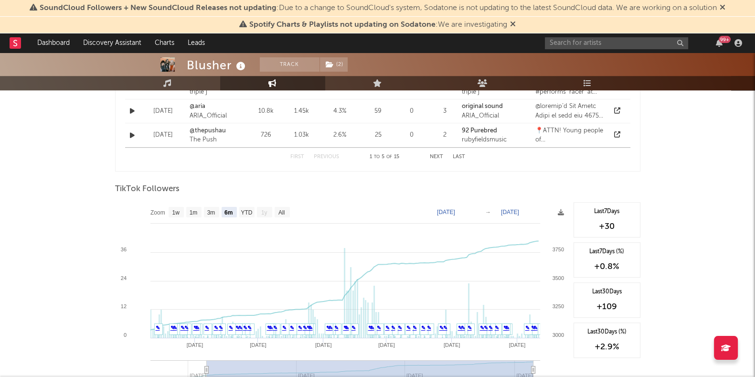
click at [455, 213] on text "[DATE]" at bounding box center [446, 212] width 18 height 7
click at [475, 211] on input "[DATE]" at bounding box center [452, 212] width 44 height 10
type input "[DATE]"
select select "All"
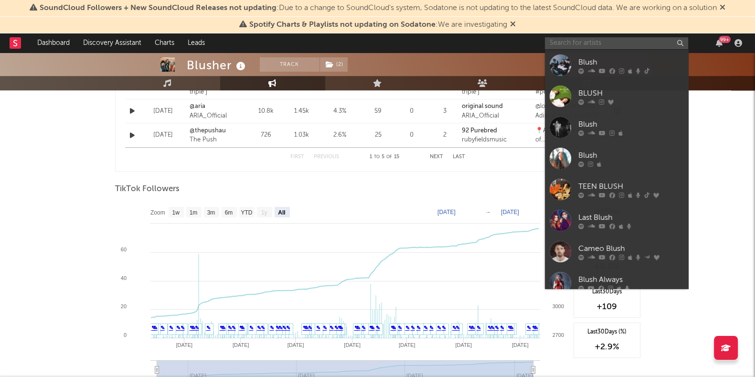
click at [607, 49] on input "text" at bounding box center [616, 43] width 143 height 12
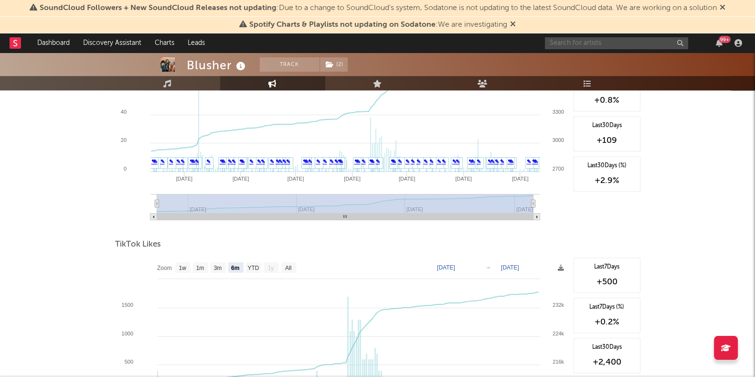
scroll to position [1134, 0]
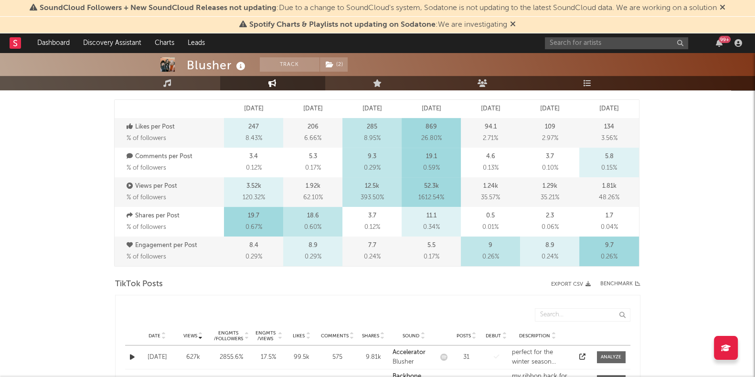
scroll to position [0, 0]
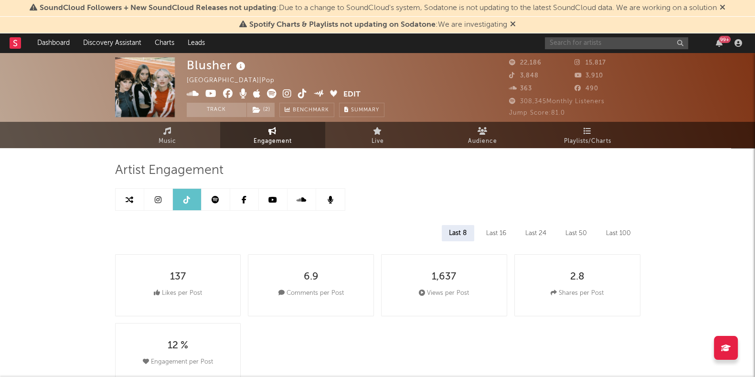
click at [615, 39] on input "text" at bounding box center [616, 43] width 143 height 12
click at [604, 43] on input "text" at bounding box center [616, 43] width 143 height 12
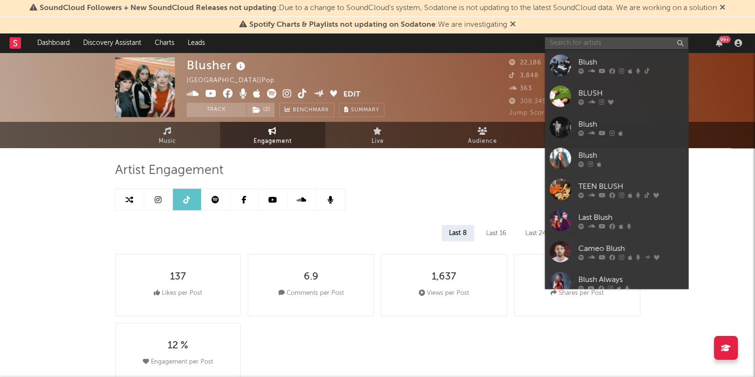
click at [585, 43] on input "text" at bounding box center [616, 43] width 143 height 12
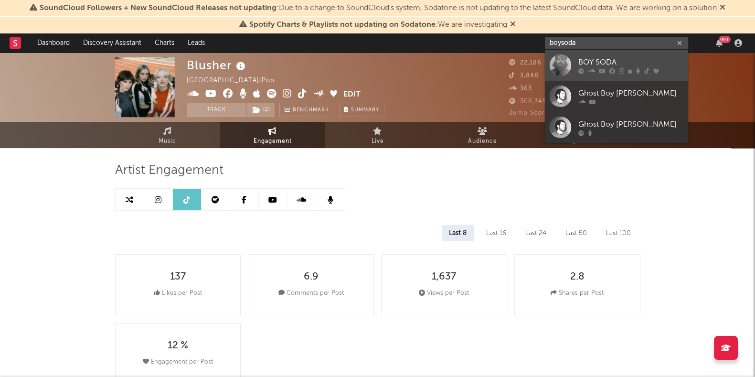
type input "boysoda"
click at [608, 57] on div "BOY SODA" at bounding box center [630, 61] width 105 height 11
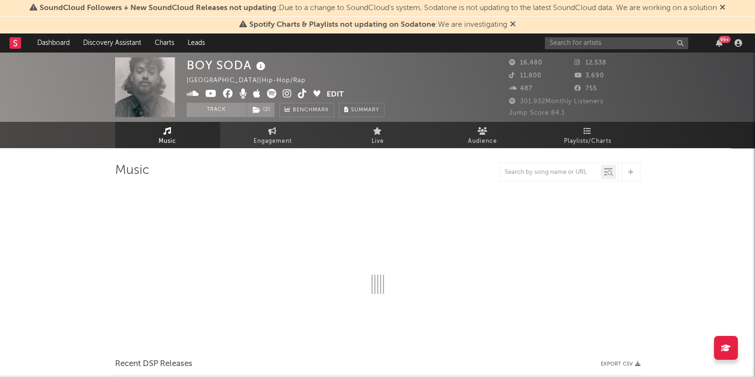
select select "6m"
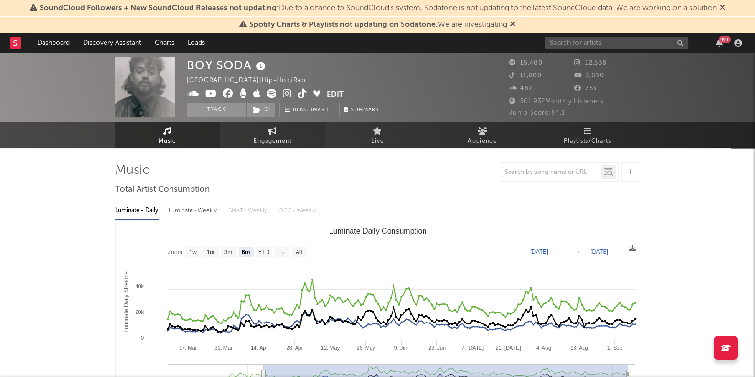
click at [278, 137] on span "Engagement" at bounding box center [273, 141] width 38 height 11
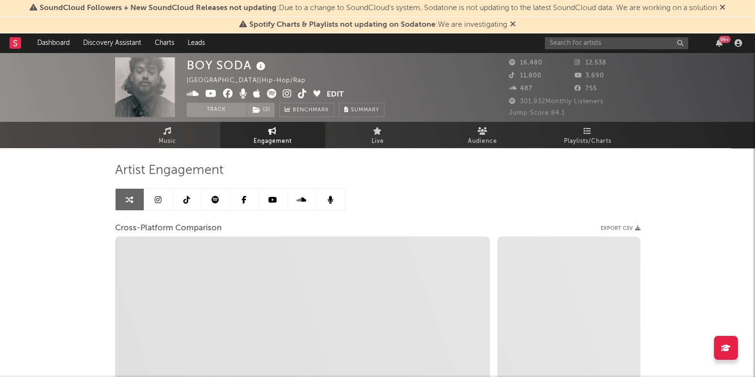
select select "1w"
select select "1m"
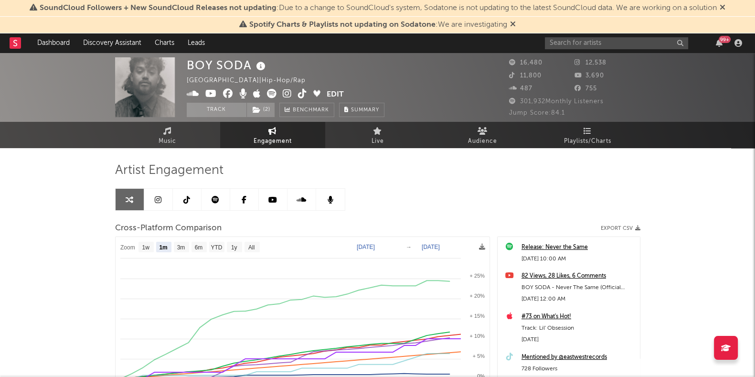
click at [680, 207] on div "BOY SODA Australia | Hip-Hop/Rap Edit Track ( 2 ) Benchmark Summary 16,480 12,5…" at bounding box center [377, 303] width 755 height 501
click at [150, 199] on link at bounding box center [158, 199] width 29 height 21
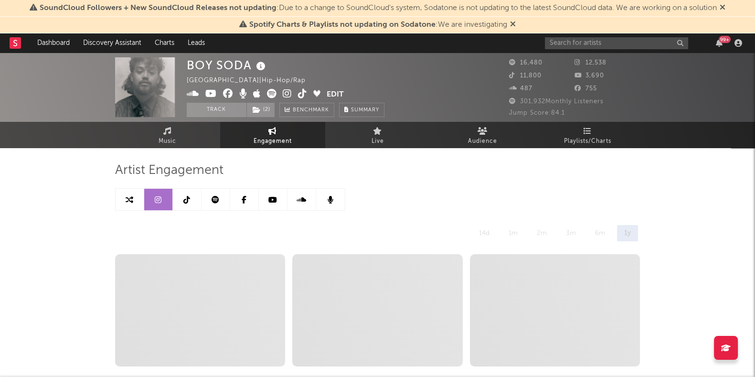
select select "6m"
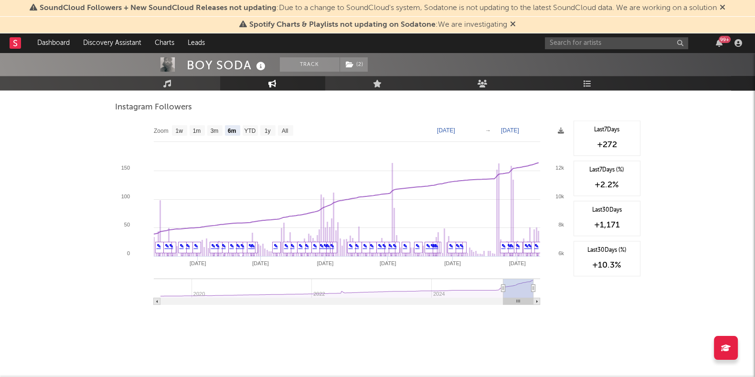
scroll to position [1409, 0]
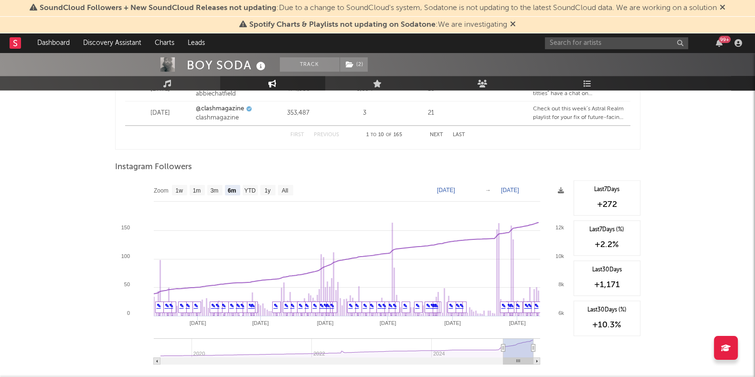
click at [455, 189] on text "[DATE]" at bounding box center [446, 190] width 18 height 7
click at [475, 187] on input "[DATE]" at bounding box center [452, 190] width 44 height 10
type input "[DATE]"
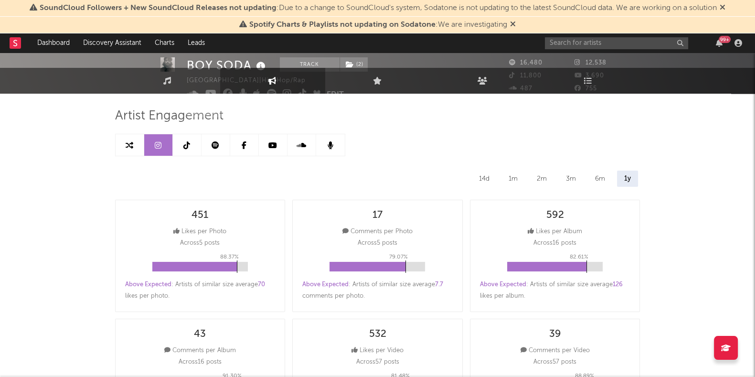
scroll to position [0, 0]
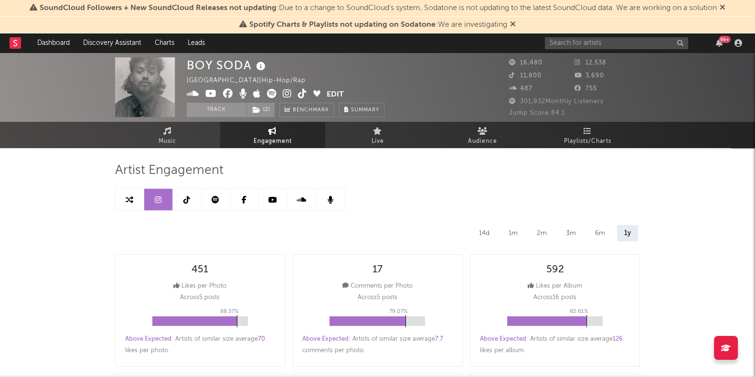
click at [190, 194] on link at bounding box center [187, 199] width 29 height 21
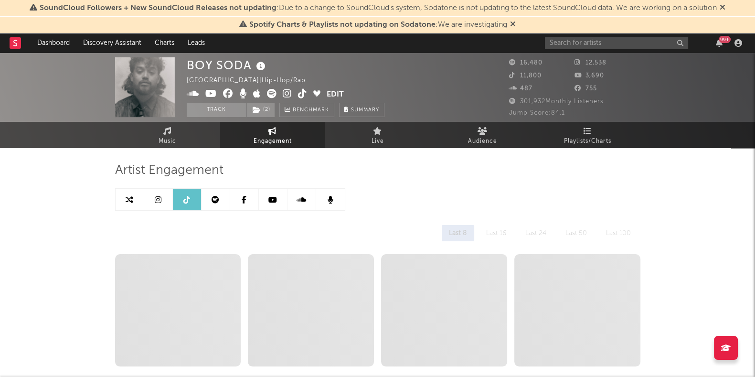
select select "6m"
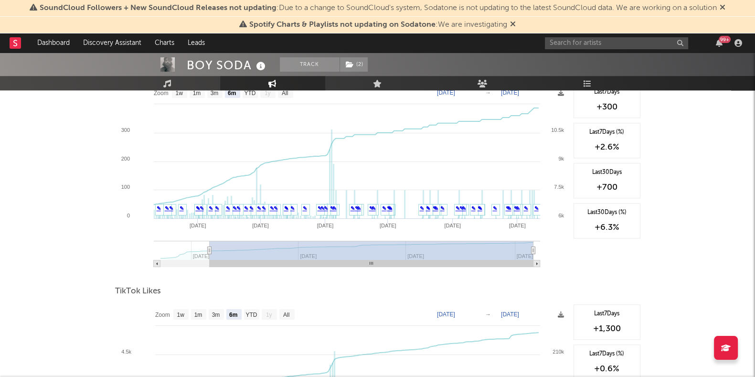
scroll to position [895, 0]
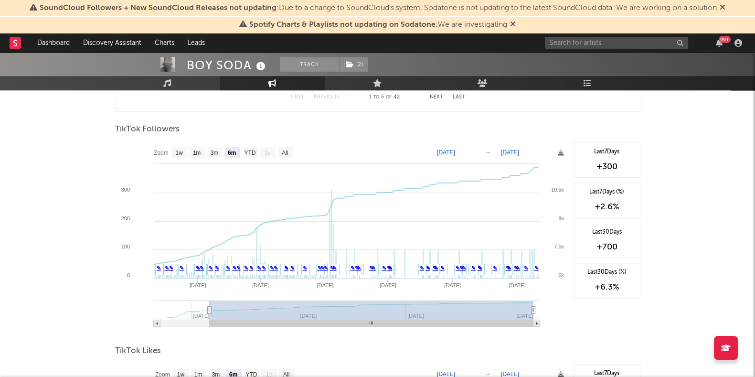
click at [455, 151] on text "[DATE]" at bounding box center [446, 152] width 18 height 7
click at [475, 151] on input "[DATE]" at bounding box center [452, 153] width 44 height 10
type input "[DATE]"
select select "All"
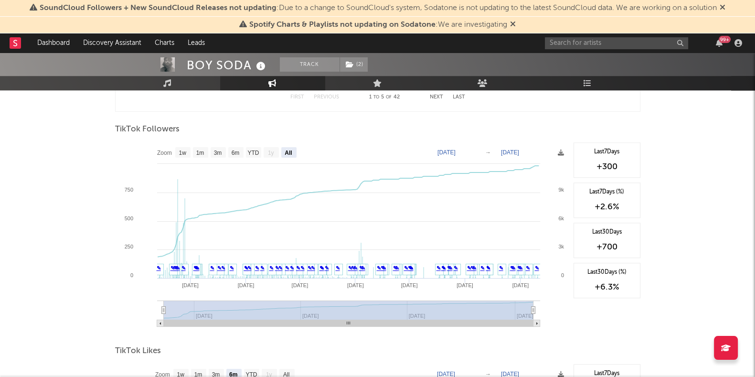
click at [586, 36] on div "99 +" at bounding box center [645, 42] width 201 height 19
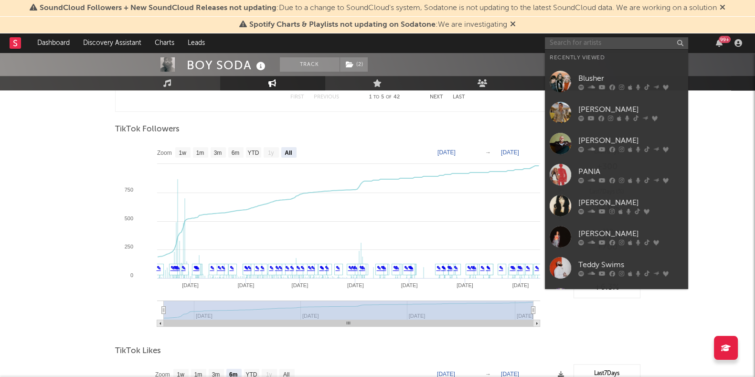
click at [585, 42] on input "text" at bounding box center [616, 43] width 143 height 12
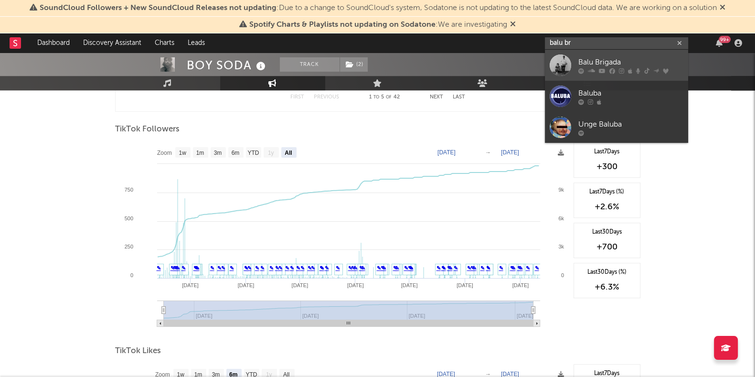
type input "balu br"
click at [592, 60] on div "Balu Brigada" at bounding box center [630, 61] width 105 height 11
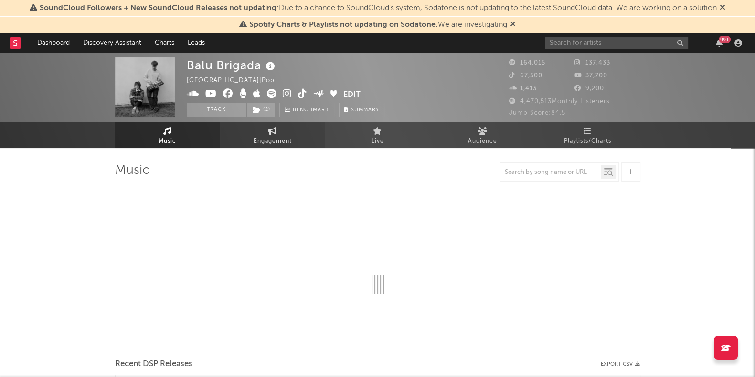
select select "6m"
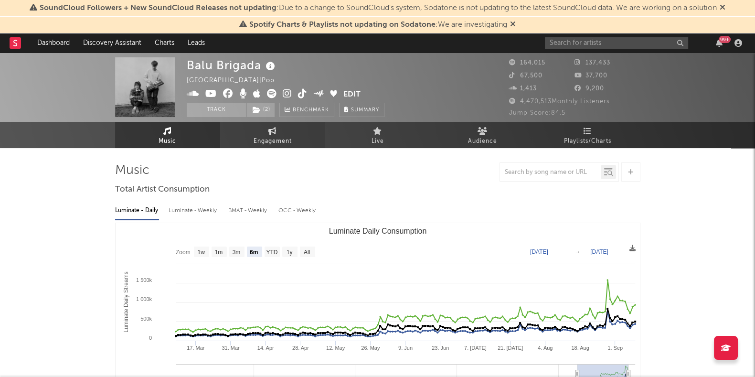
click at [294, 133] on link "Engagement" at bounding box center [272, 135] width 105 height 26
select select "1w"
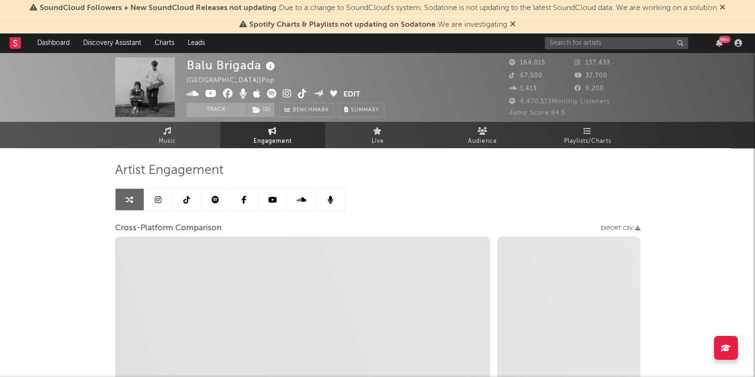
click at [156, 199] on icon at bounding box center [158, 200] width 7 height 8
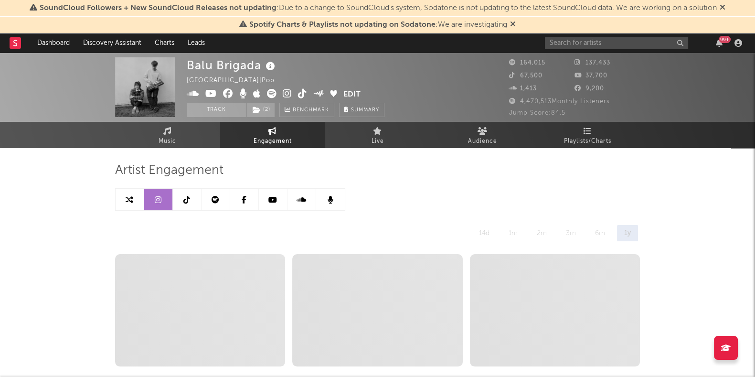
select select "6m"
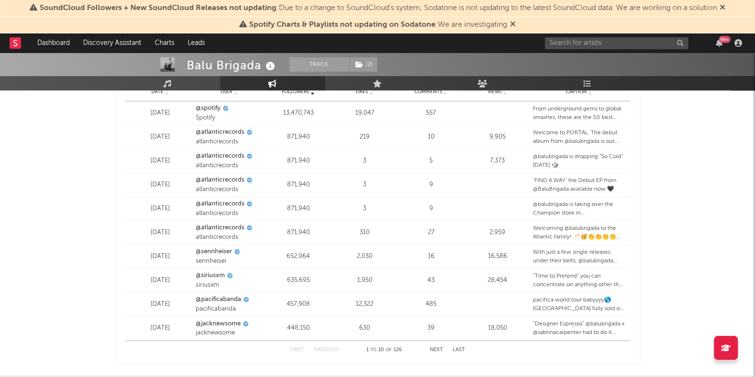
scroll to position [1469, 0]
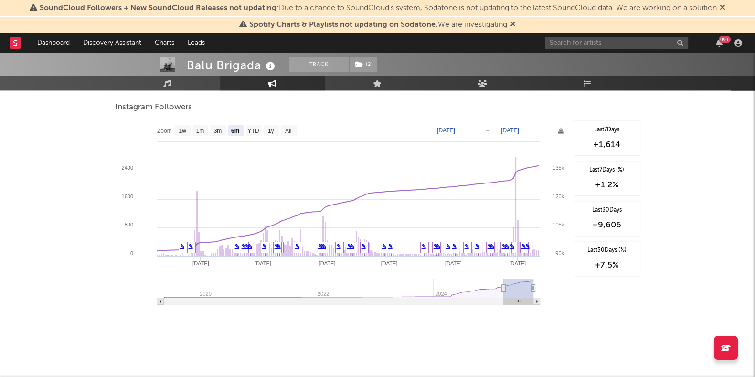
click at [455, 128] on text "[DATE]" at bounding box center [446, 130] width 18 height 7
click at [475, 130] on input "[DATE]" at bounding box center [452, 131] width 44 height 10
type input "[DATE]"
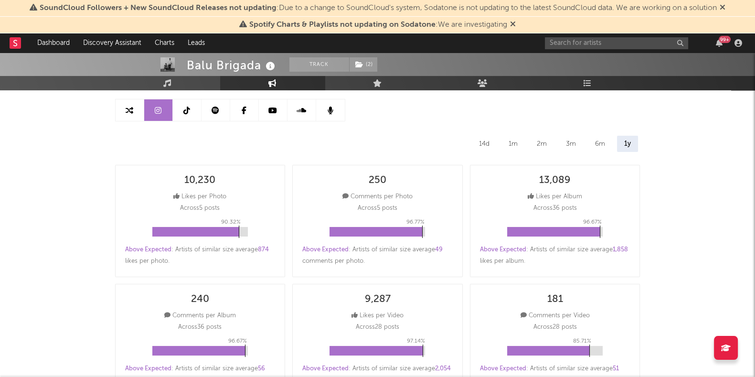
scroll to position [36, 0]
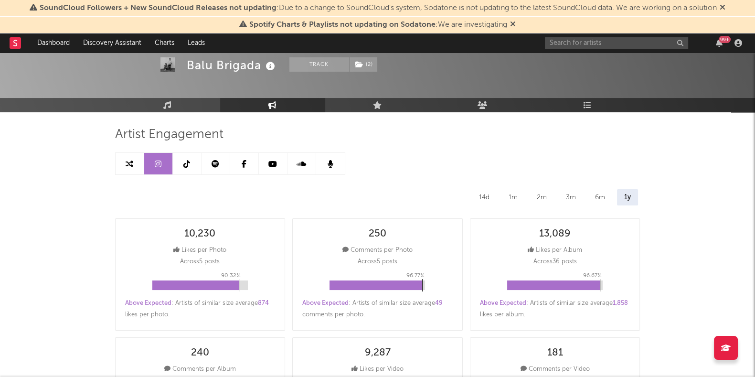
click at [179, 155] on link at bounding box center [187, 163] width 29 height 21
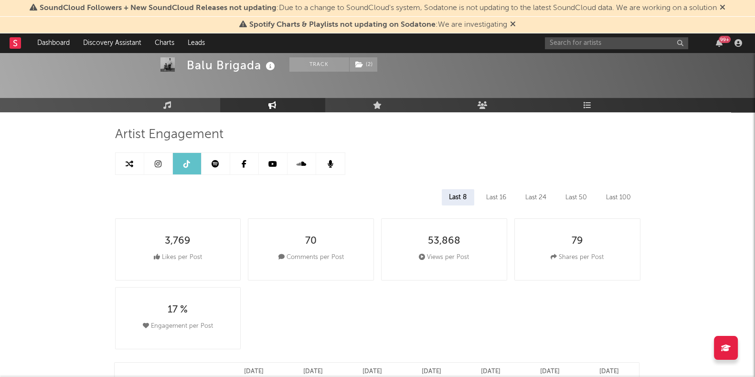
select select "6m"
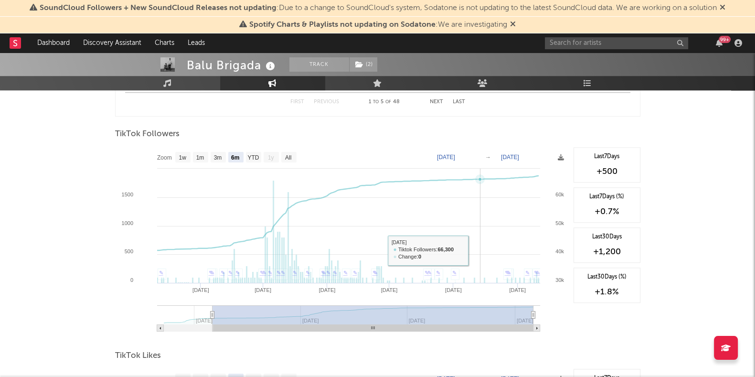
scroll to position [872, 0]
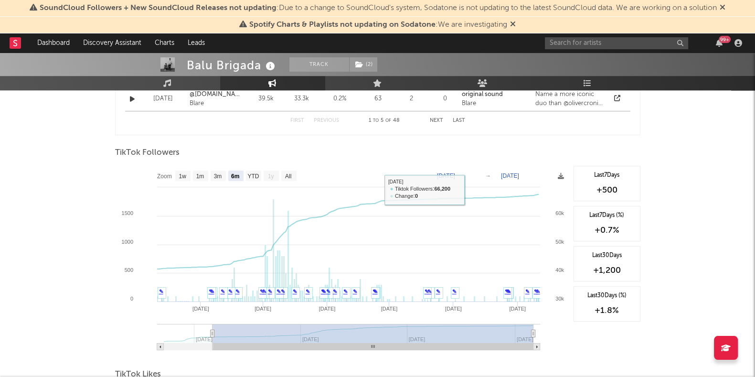
click at [455, 175] on text "[DATE]" at bounding box center [446, 175] width 18 height 7
click at [475, 176] on input "[DATE]" at bounding box center [452, 176] width 44 height 10
type input "[DATE]"
select select "All"
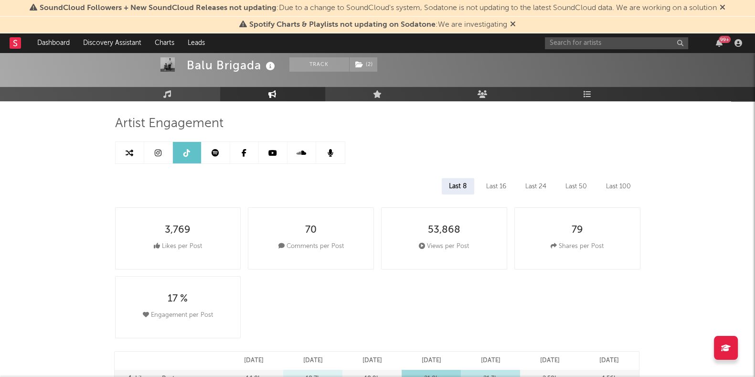
scroll to position [0, 0]
